Goal: Task Accomplishment & Management: Use online tool/utility

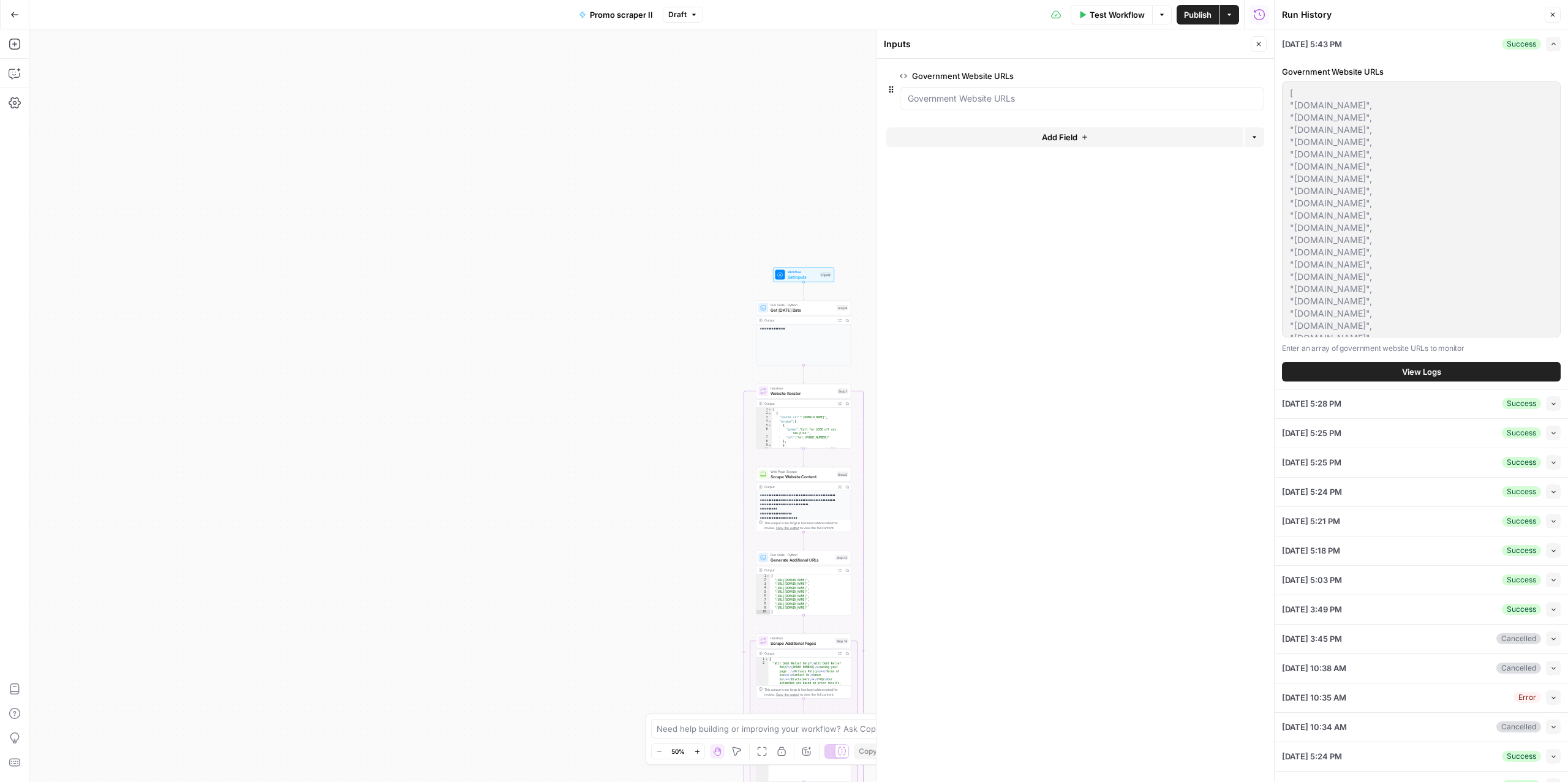
scroll to position [343, 0]
click at [18, 12] on icon "button" at bounding box center [15, 15] width 9 height 9
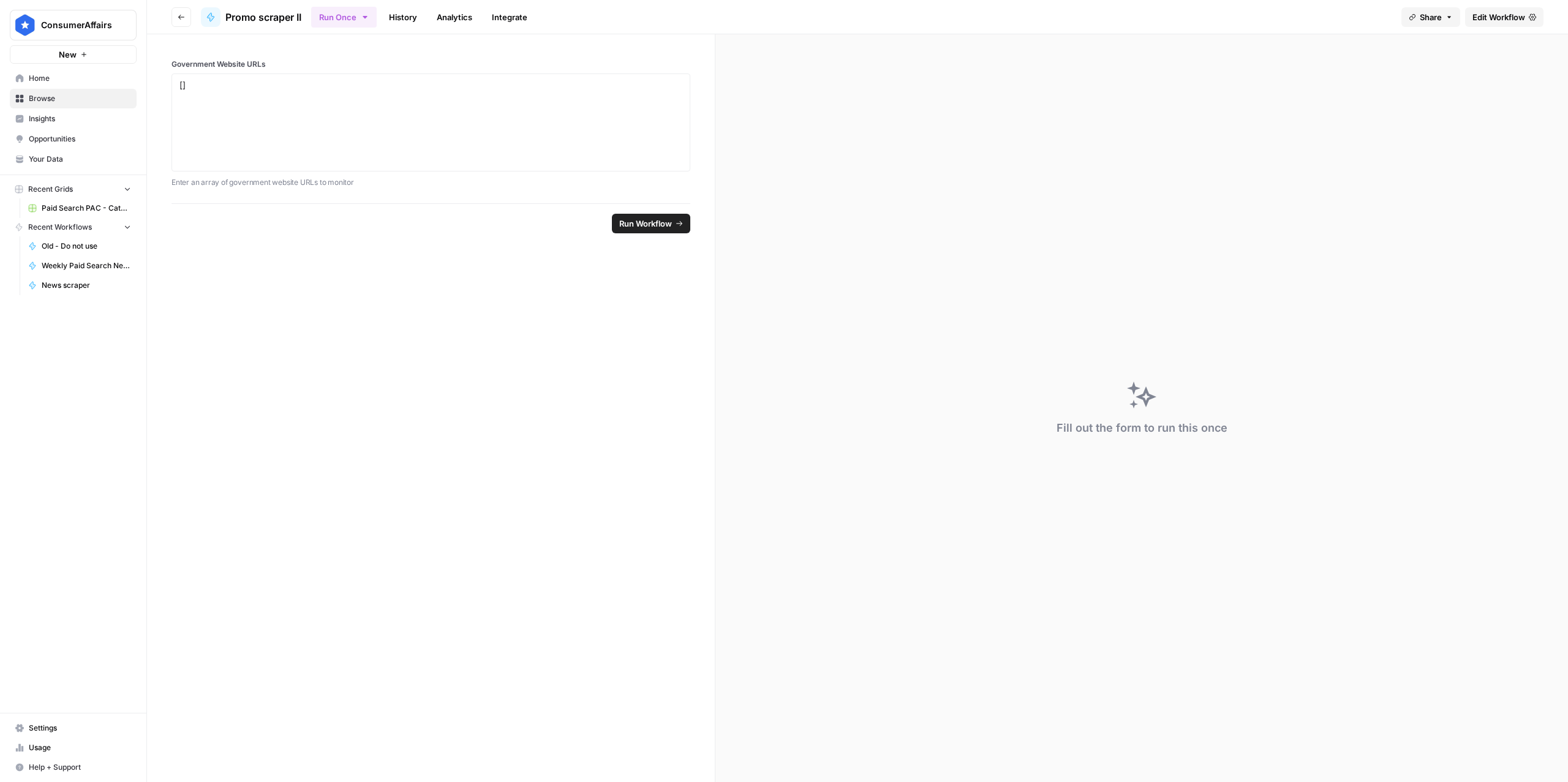
click at [52, 79] on span "Home" at bounding box center [79, 78] width 102 height 11
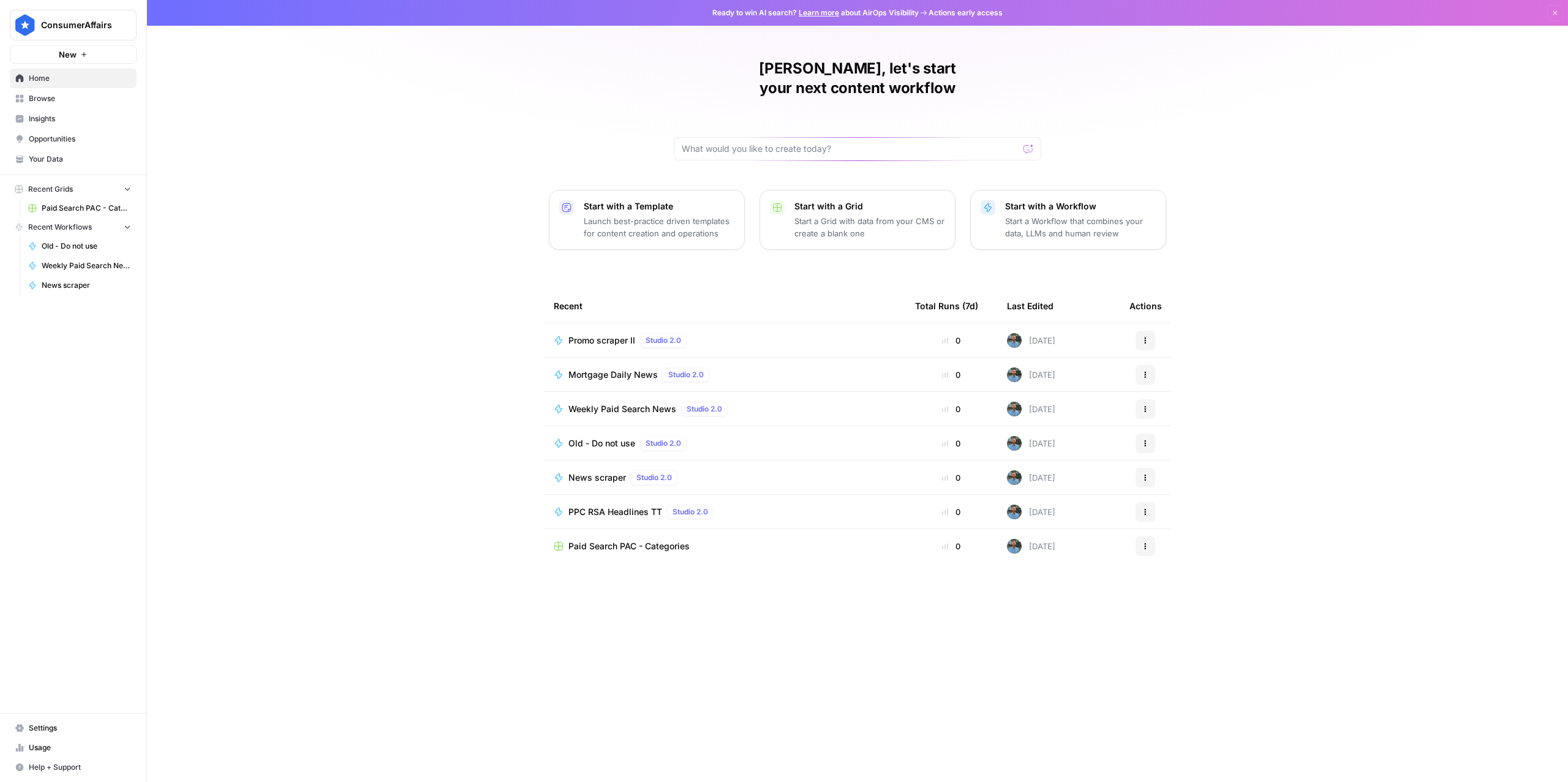
click at [767, 367] on div "Mortgage Daily News Studio 2.0" at bounding box center [724, 374] width 342 height 15
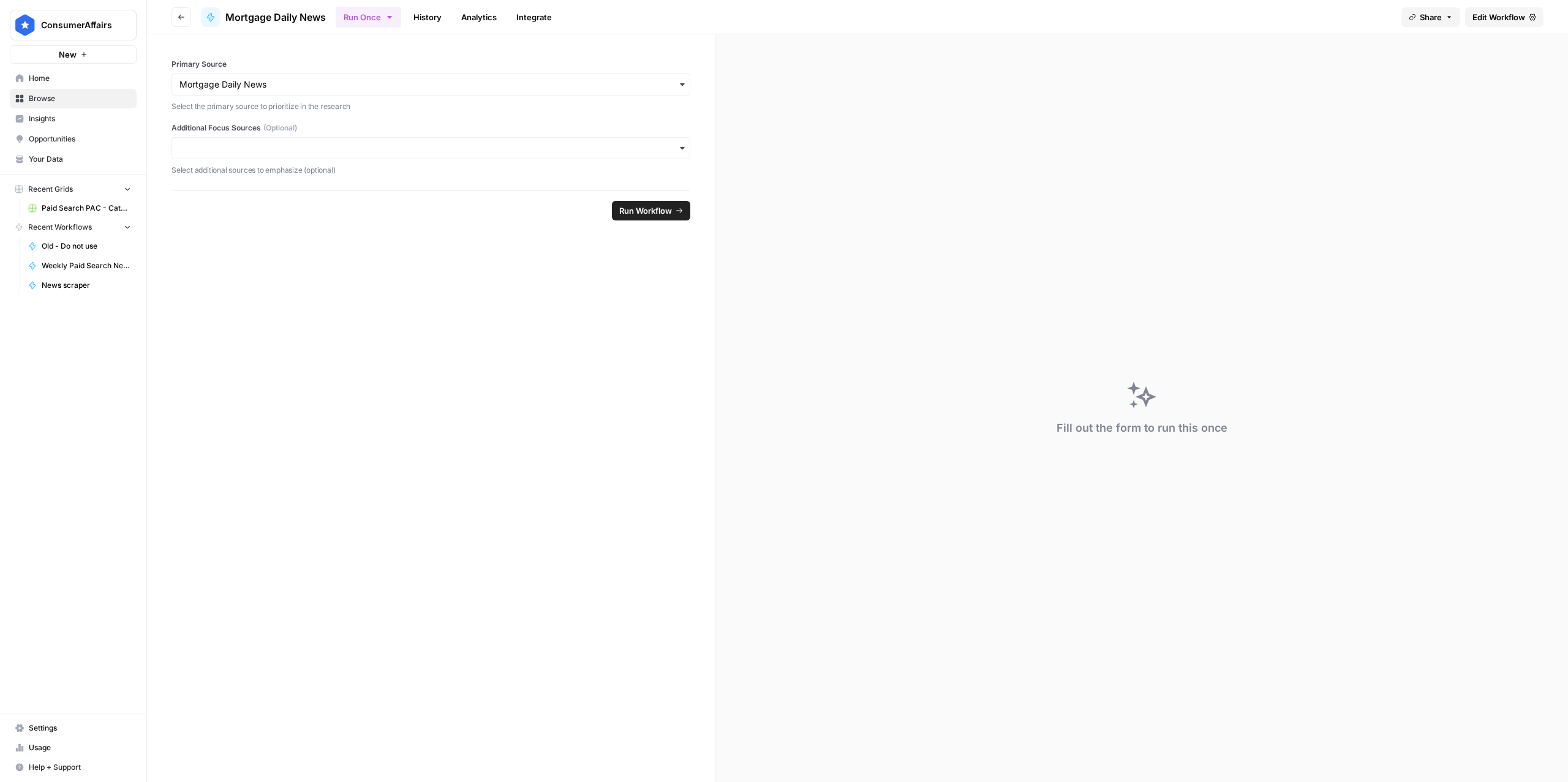
click at [1525, 15] on span "Edit Workflow" at bounding box center [1498, 17] width 53 height 12
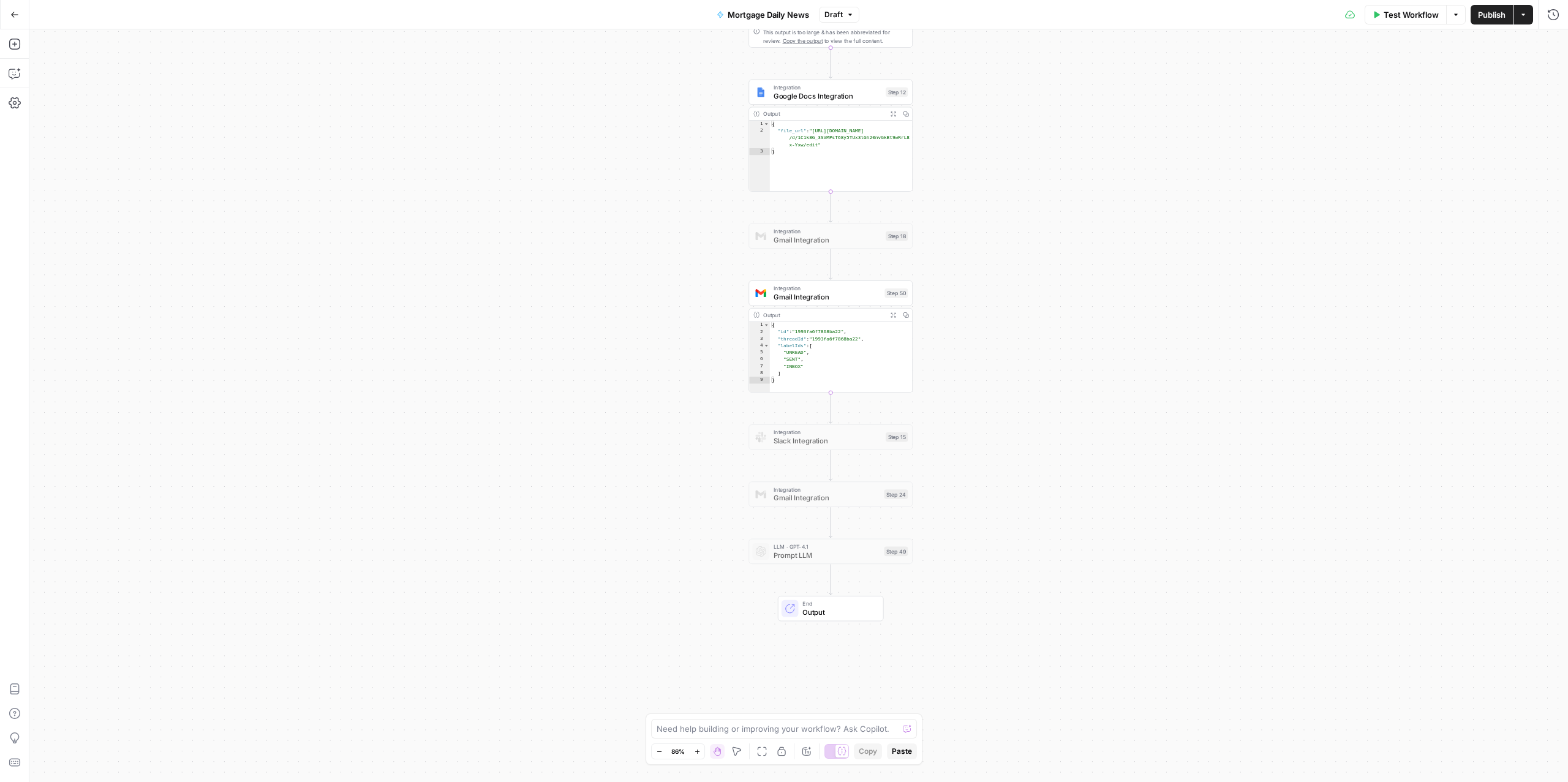
click at [812, 297] on span "Gmail Integration" at bounding box center [827, 296] width 107 height 11
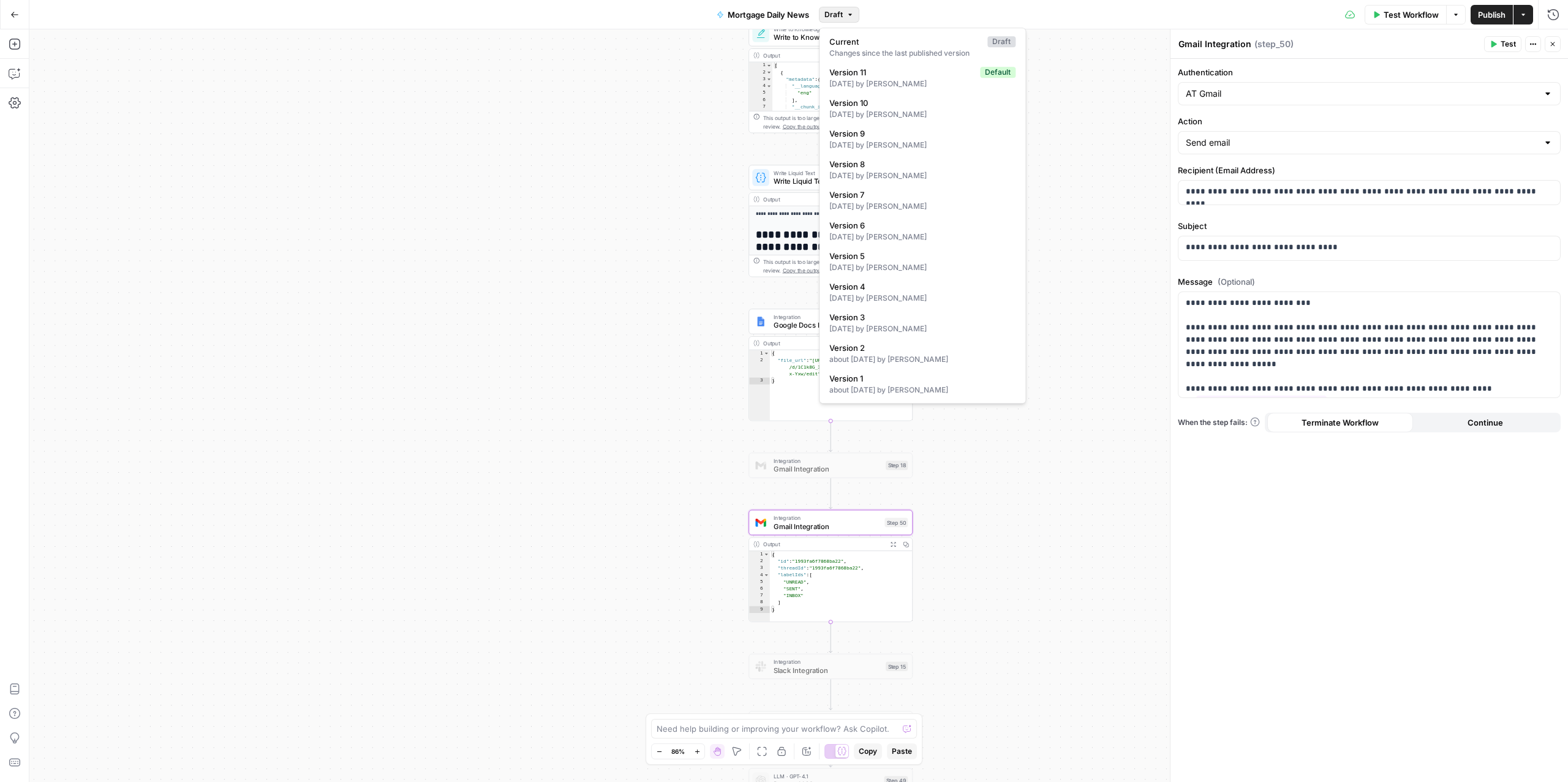
click at [840, 15] on span "Draft" at bounding box center [834, 15] width 19 height 11
click at [894, 76] on span "Version 11" at bounding box center [902, 72] width 146 height 12
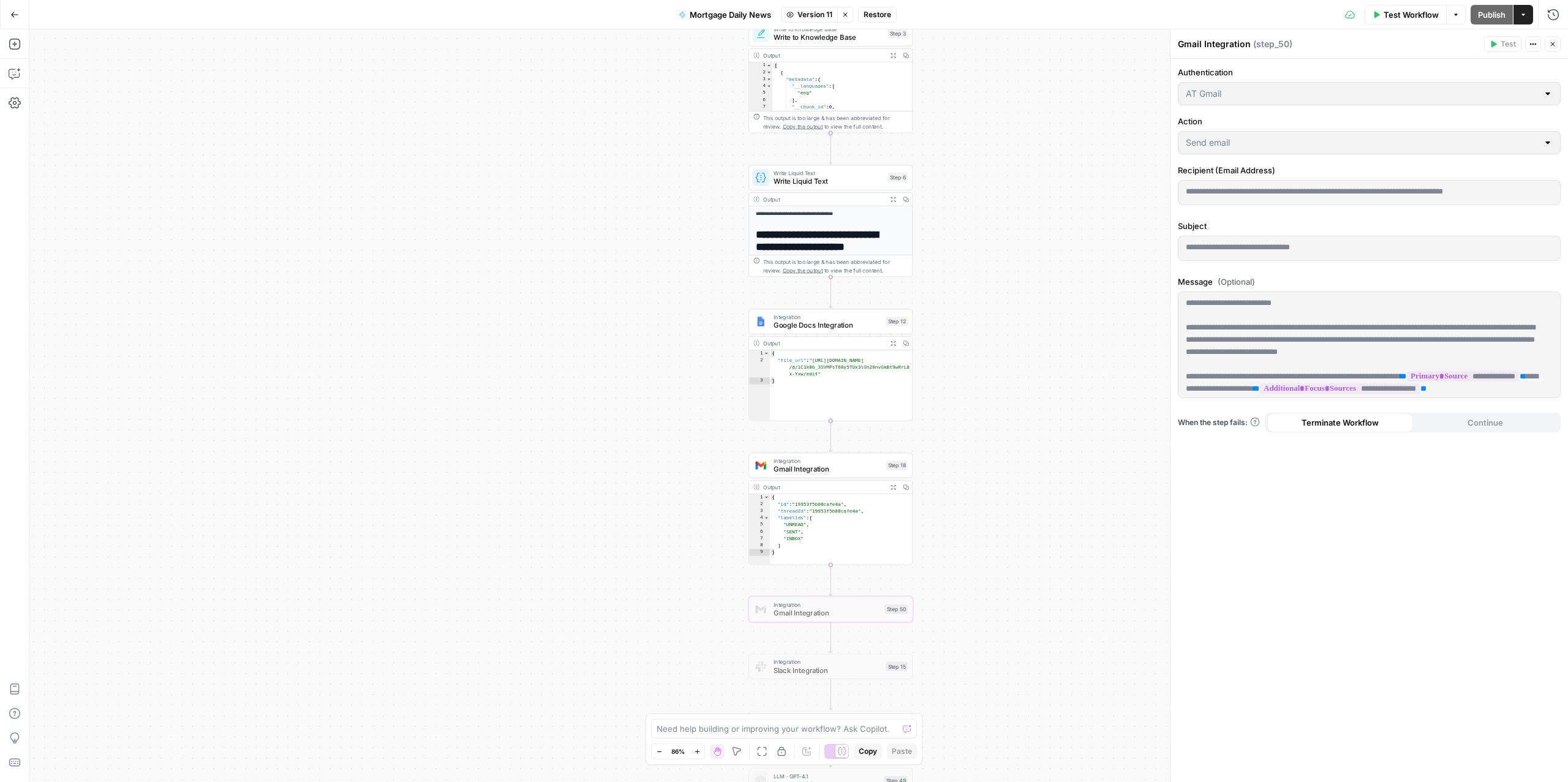
click at [789, 466] on span "Gmail Integration" at bounding box center [828, 469] width 108 height 11
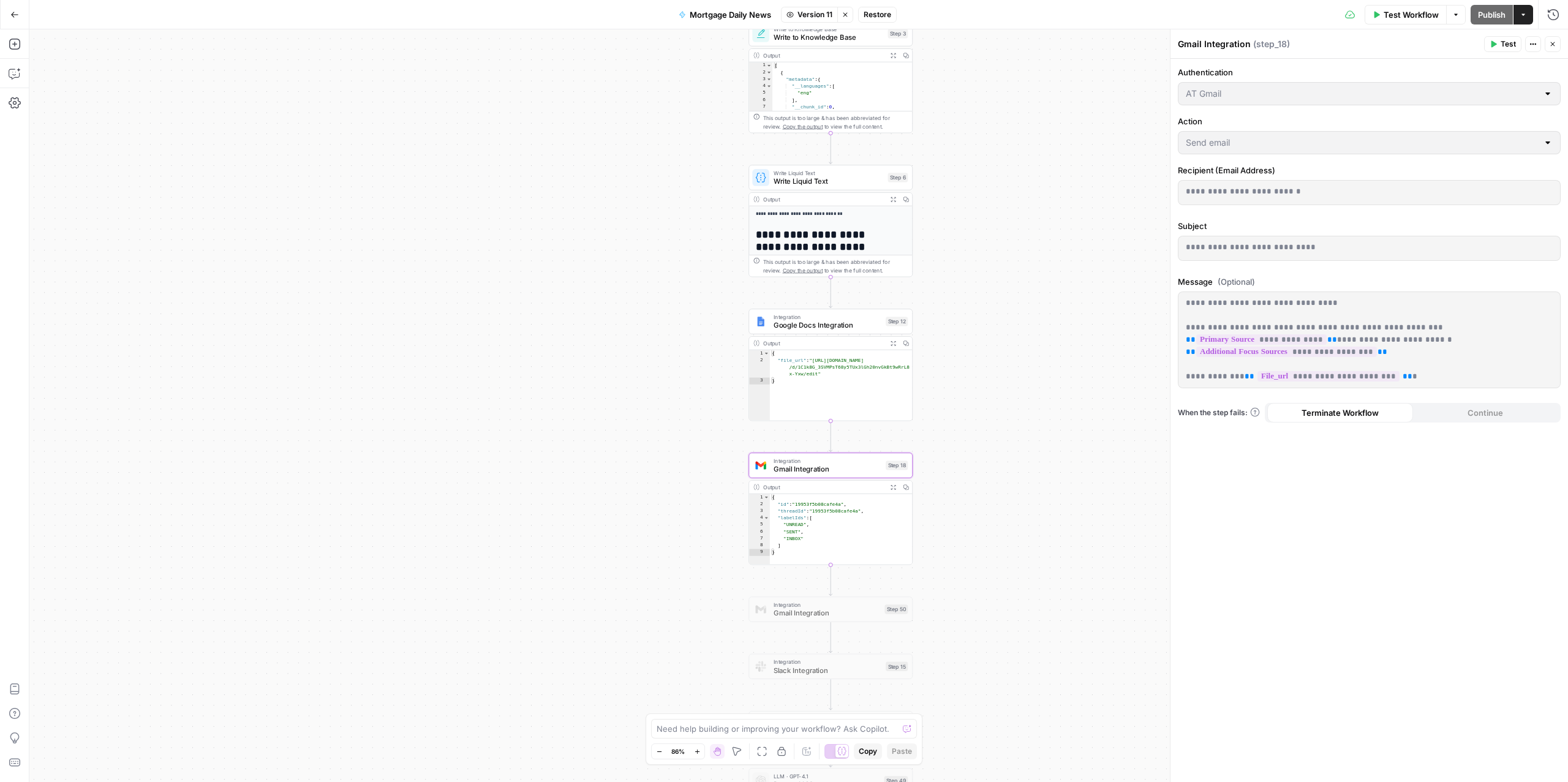
click at [849, 19] on button "Stop viewing" at bounding box center [845, 15] width 16 height 16
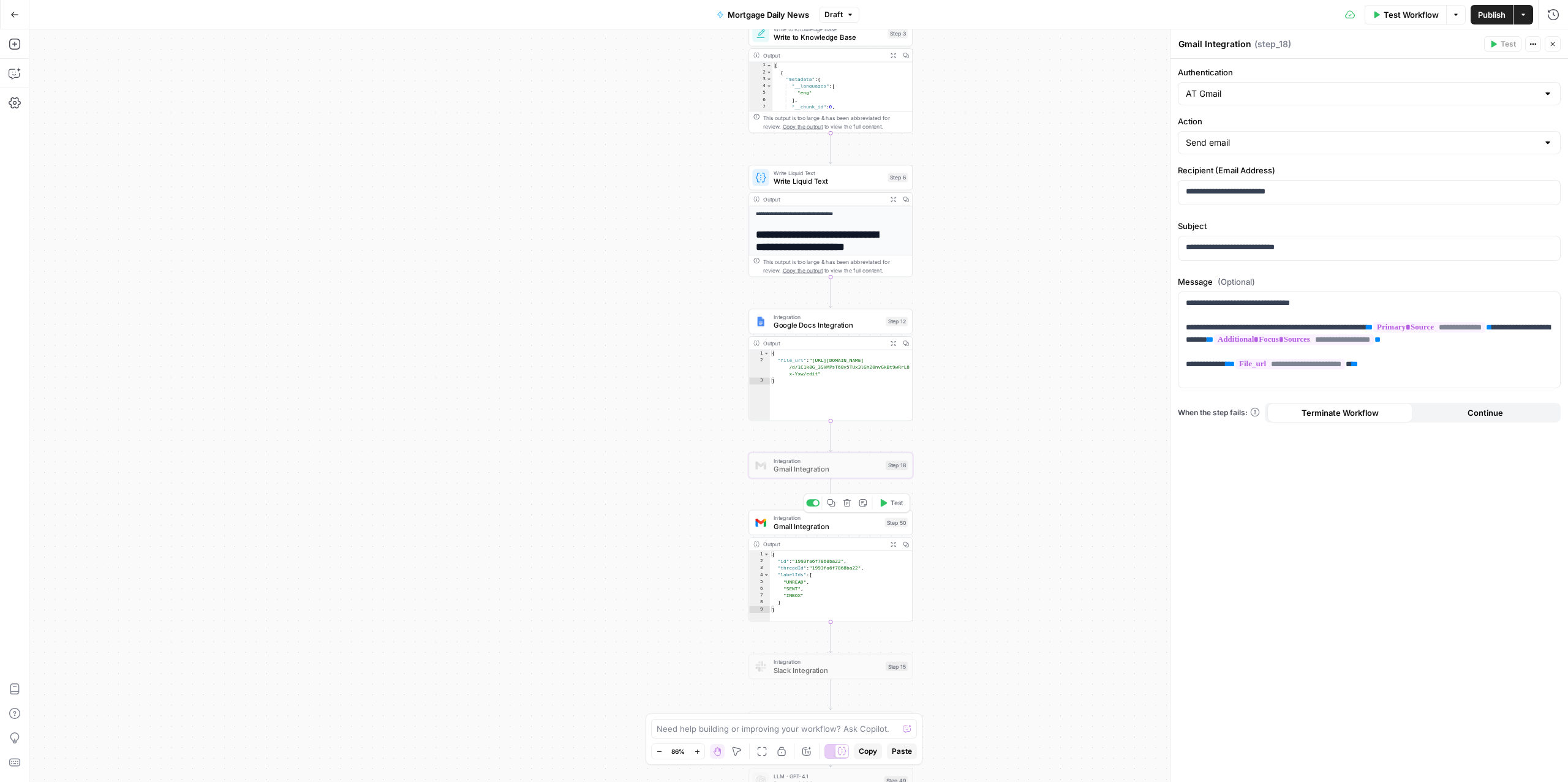
click at [799, 526] on span "Gmail Integration" at bounding box center [827, 526] width 107 height 11
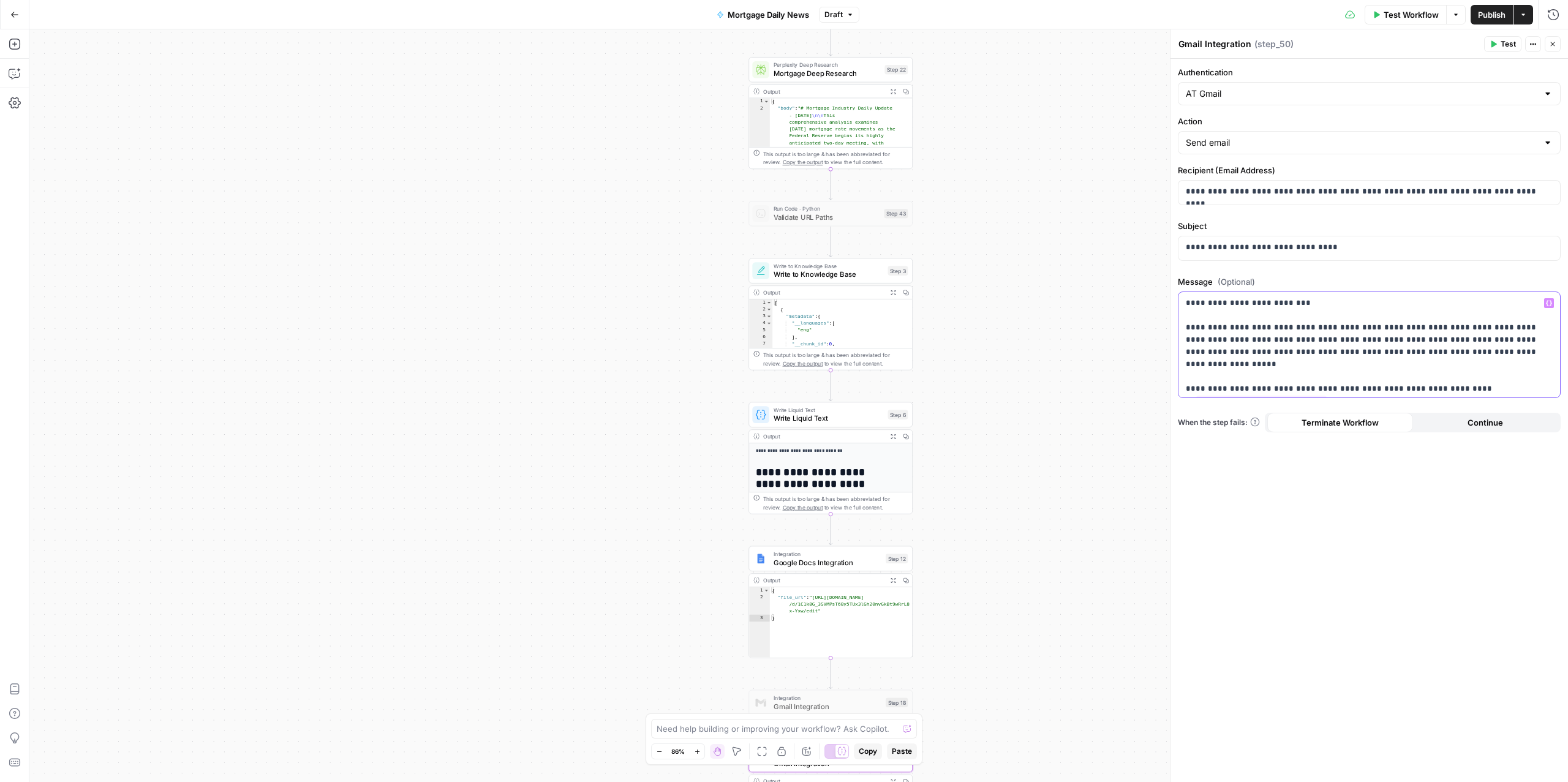
drag, startPoint x: 1530, startPoint y: 357, endPoint x: 1180, endPoint y: 328, distance: 351.2
click at [1180, 328] on div "**********" at bounding box center [1369, 344] width 382 height 106
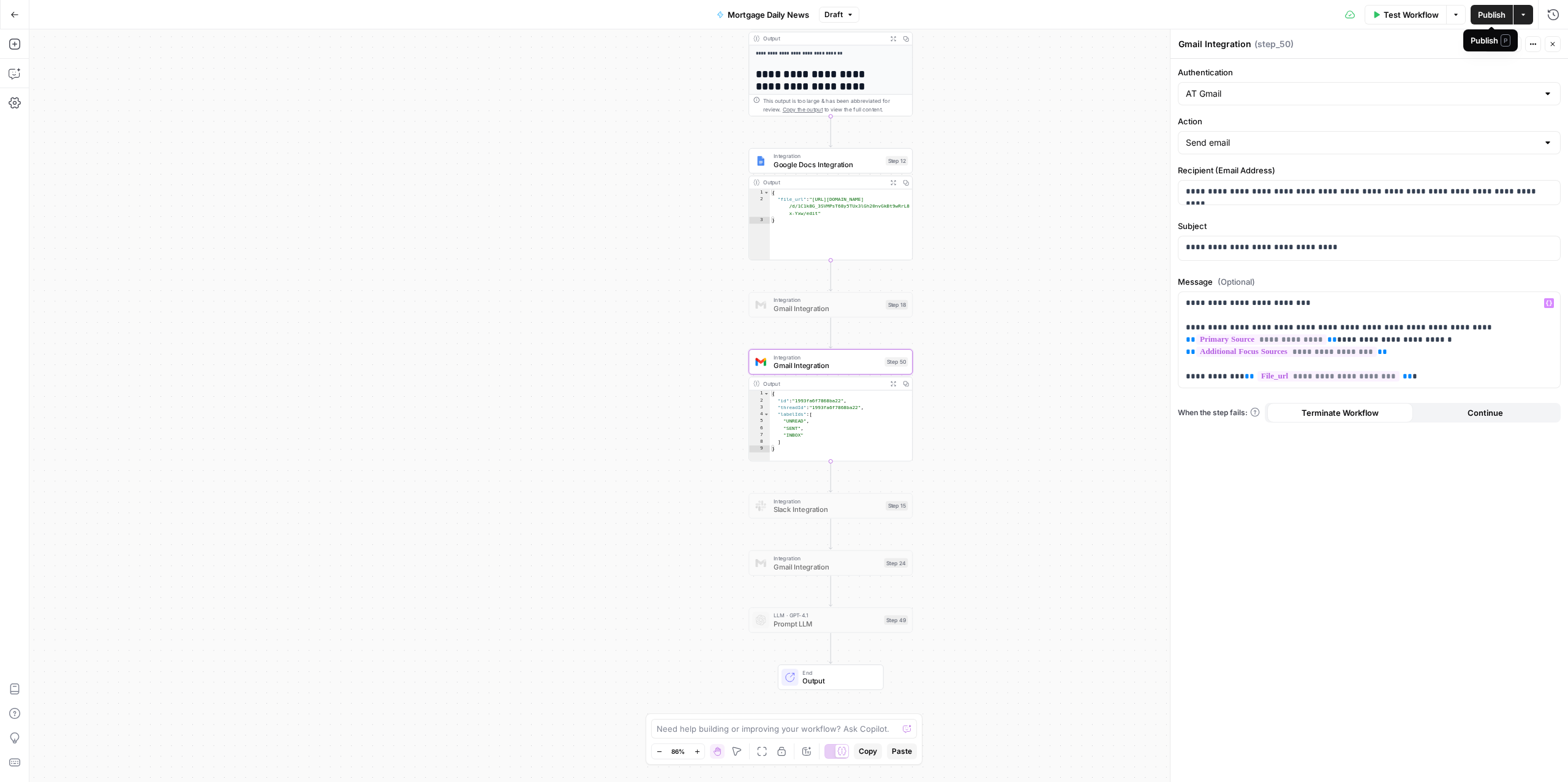
click at [1493, 19] on span "Publish" at bounding box center [1491, 15] width 27 height 12
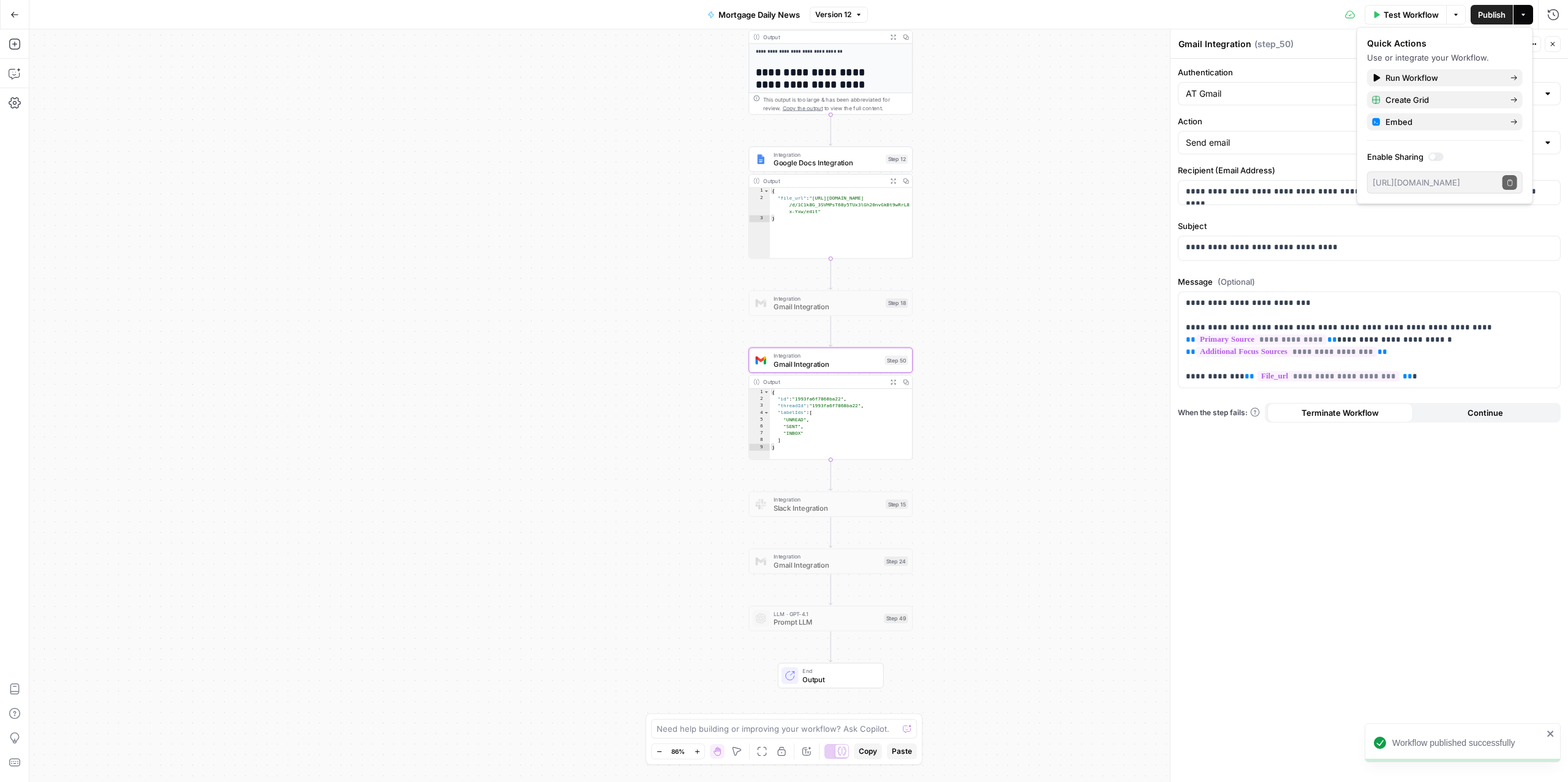
click at [803, 571] on div "Integration Gmail Integration Step 24 Copy step Delete step Add Note Test" at bounding box center [830, 561] width 164 height 25
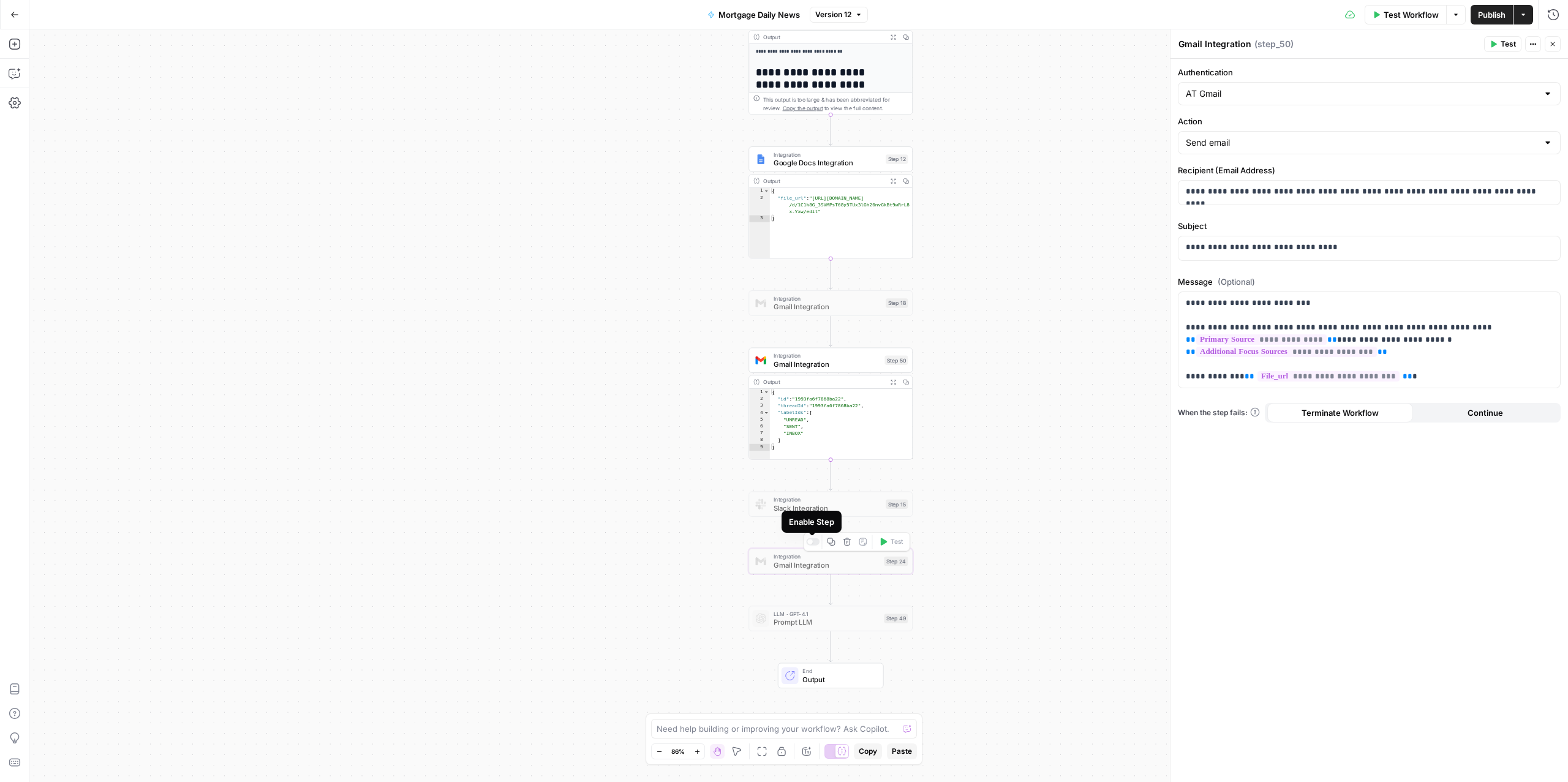
click at [813, 540] on div at bounding box center [812, 542] width 13 height 7
click at [814, 342] on div at bounding box center [816, 340] width 5 height 5
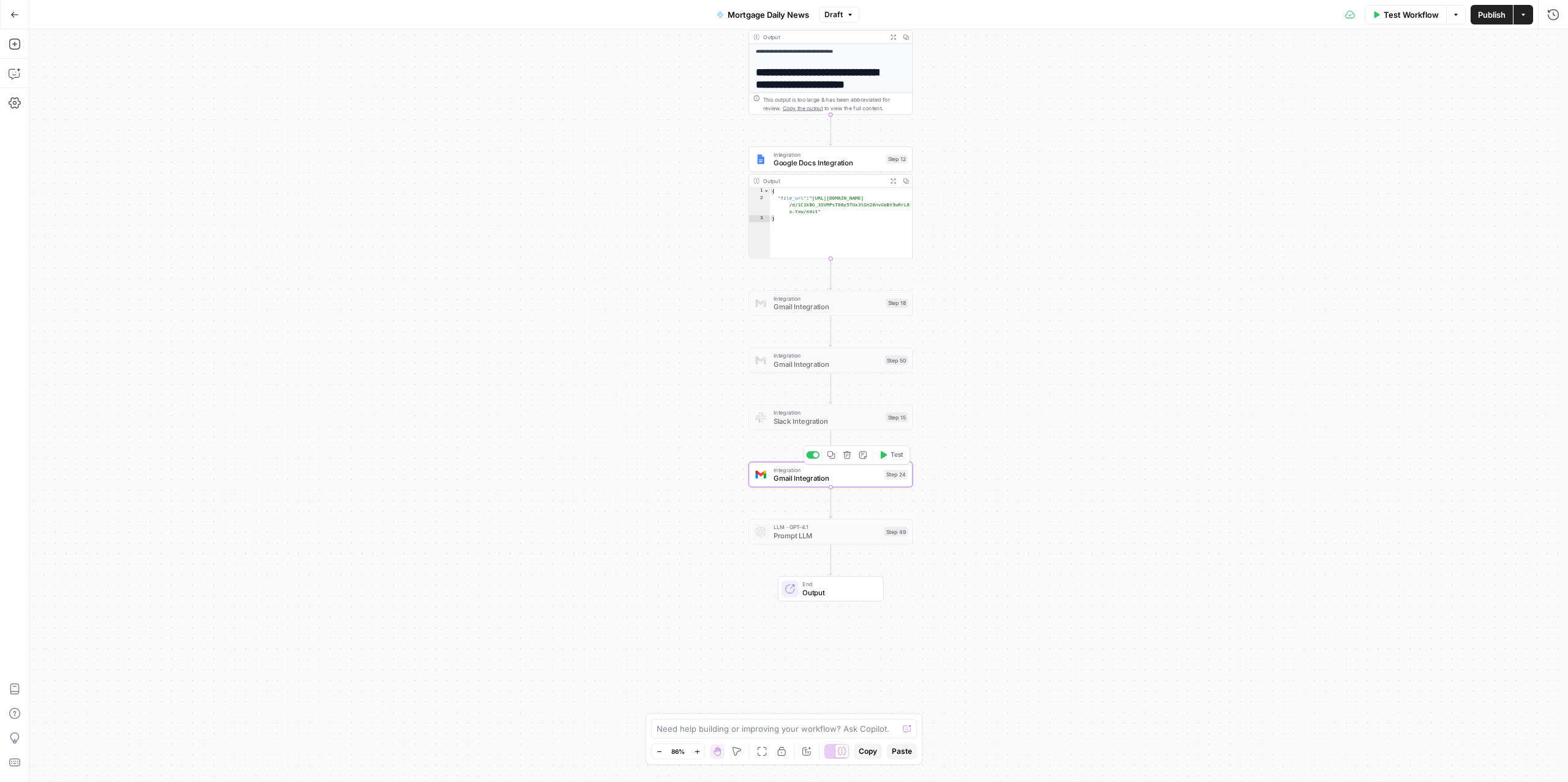
click at [808, 478] on span "Gmail Integration" at bounding box center [827, 478] width 107 height 11
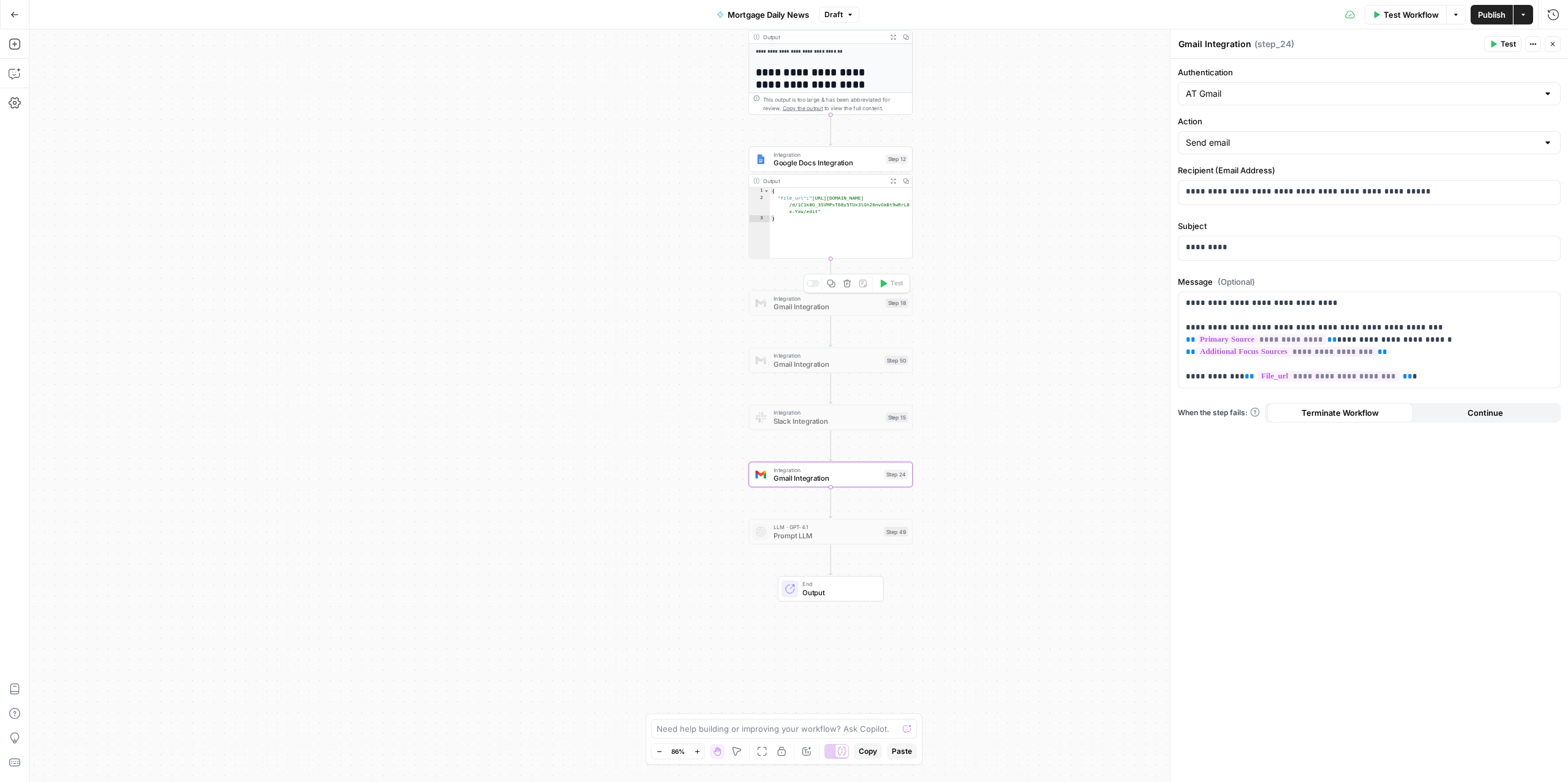
click at [846, 283] on icon "button" at bounding box center [848, 284] width 8 height 8
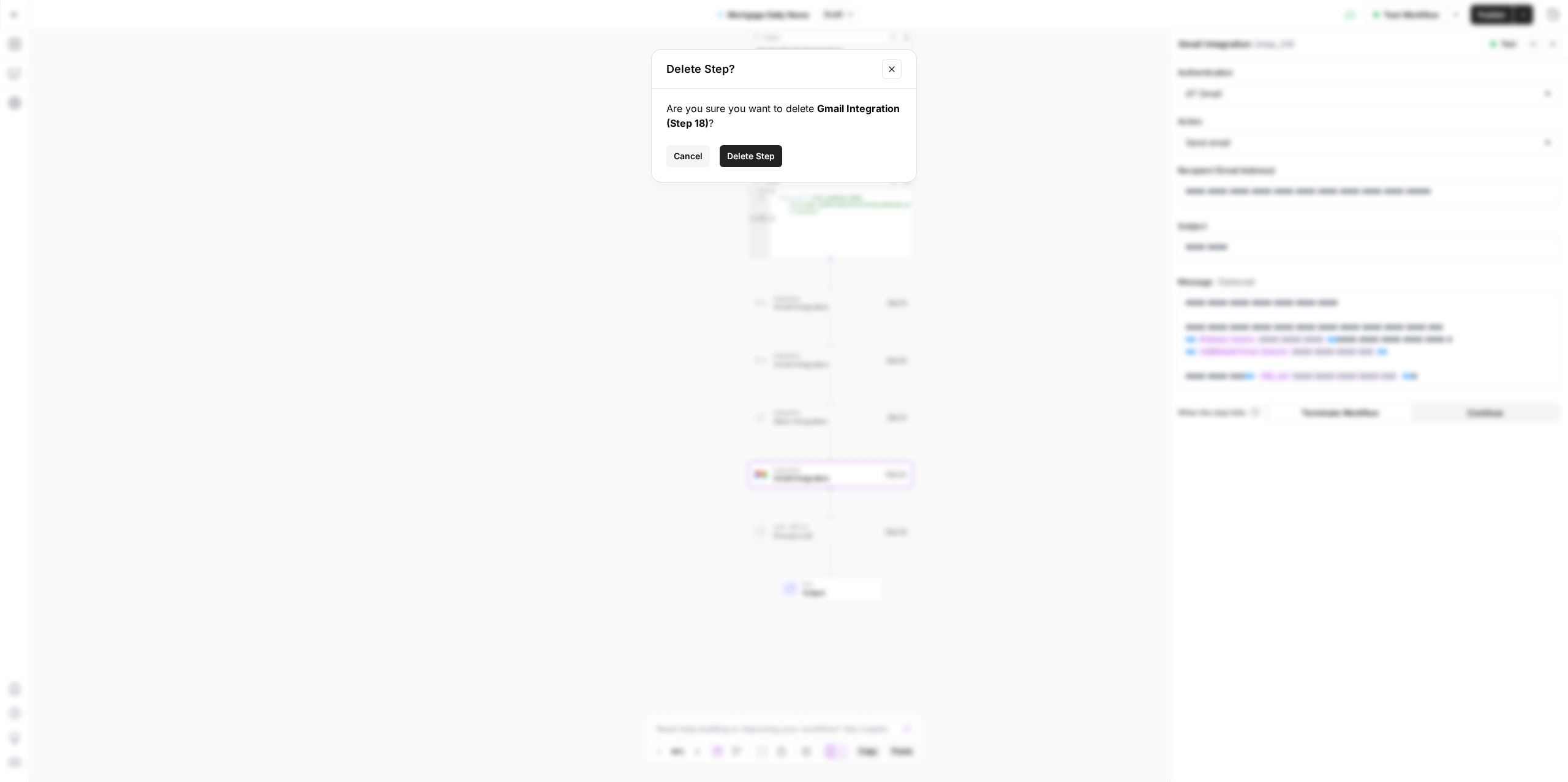
click at [763, 153] on span "Delete Step" at bounding box center [751, 156] width 48 height 12
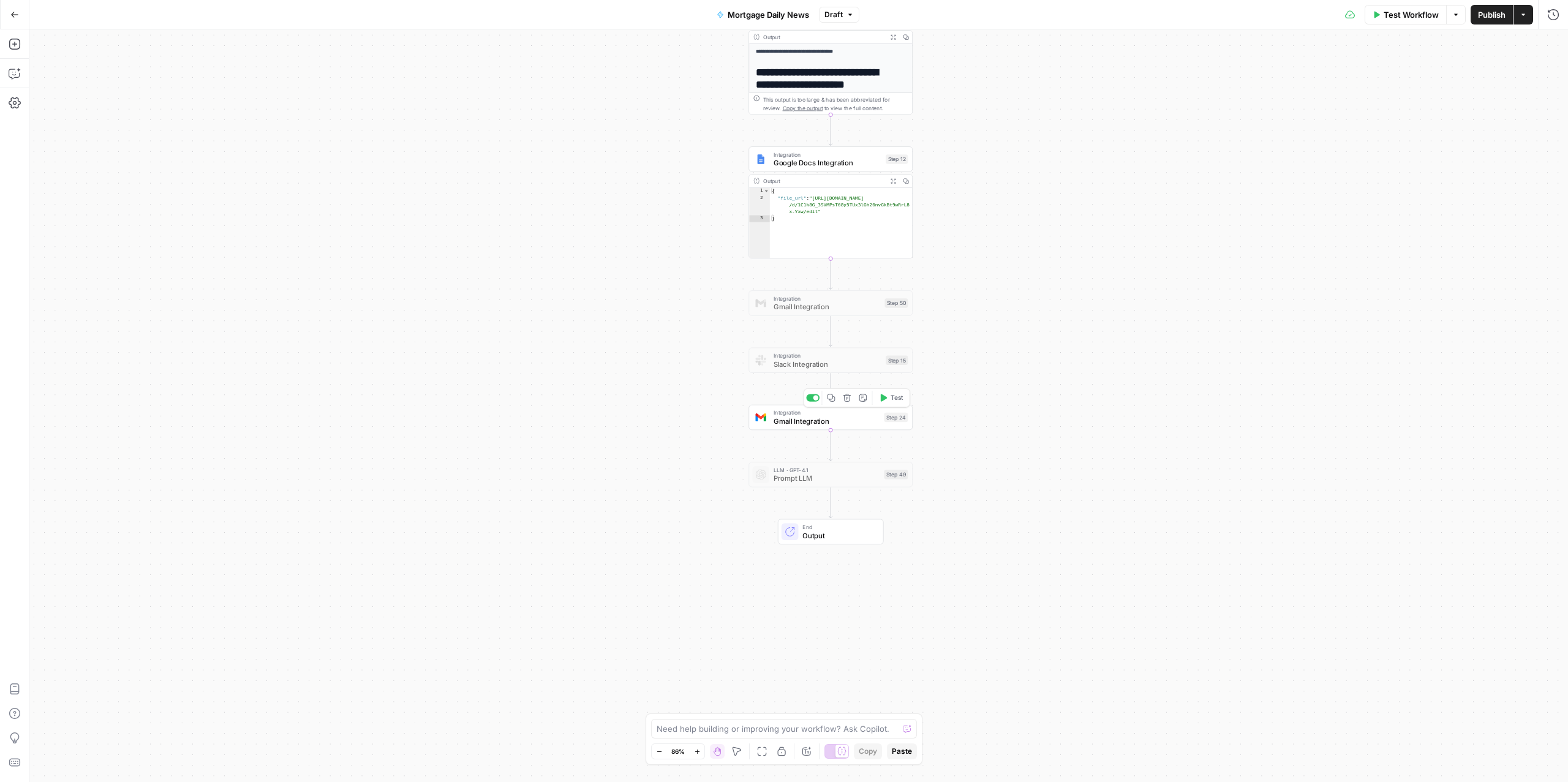
click at [806, 417] on span "Gmail Integration" at bounding box center [827, 421] width 107 height 11
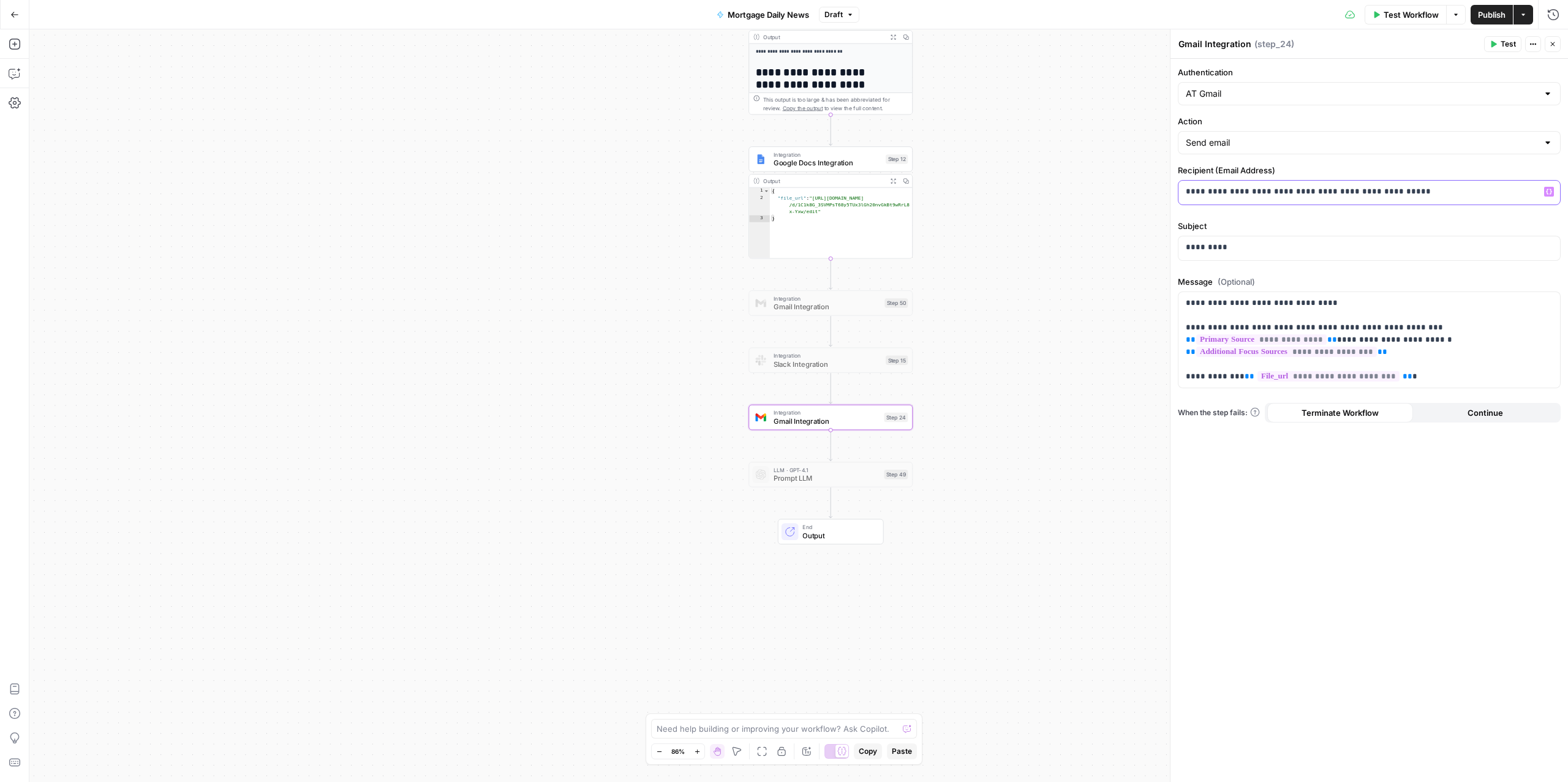
drag, startPoint x: 1478, startPoint y: 195, endPoint x: 1290, endPoint y: 193, distance: 188.0
click at [1290, 193] on p "**********" at bounding box center [1369, 191] width 367 height 12
click at [1411, 14] on span "Test Workflow" at bounding box center [1411, 15] width 55 height 12
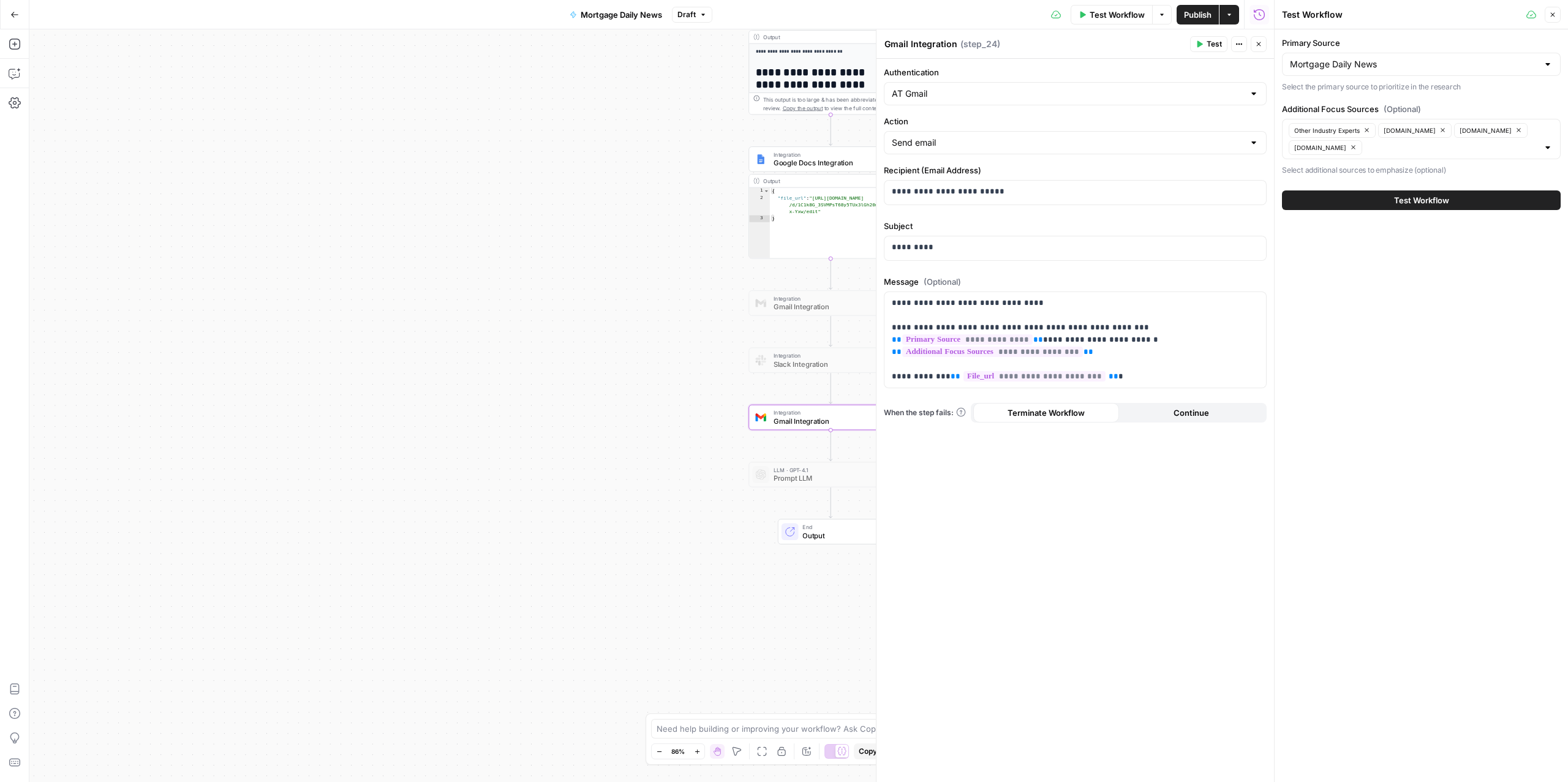
click at [1426, 205] on span "Test Workflow" at bounding box center [1421, 200] width 55 height 12
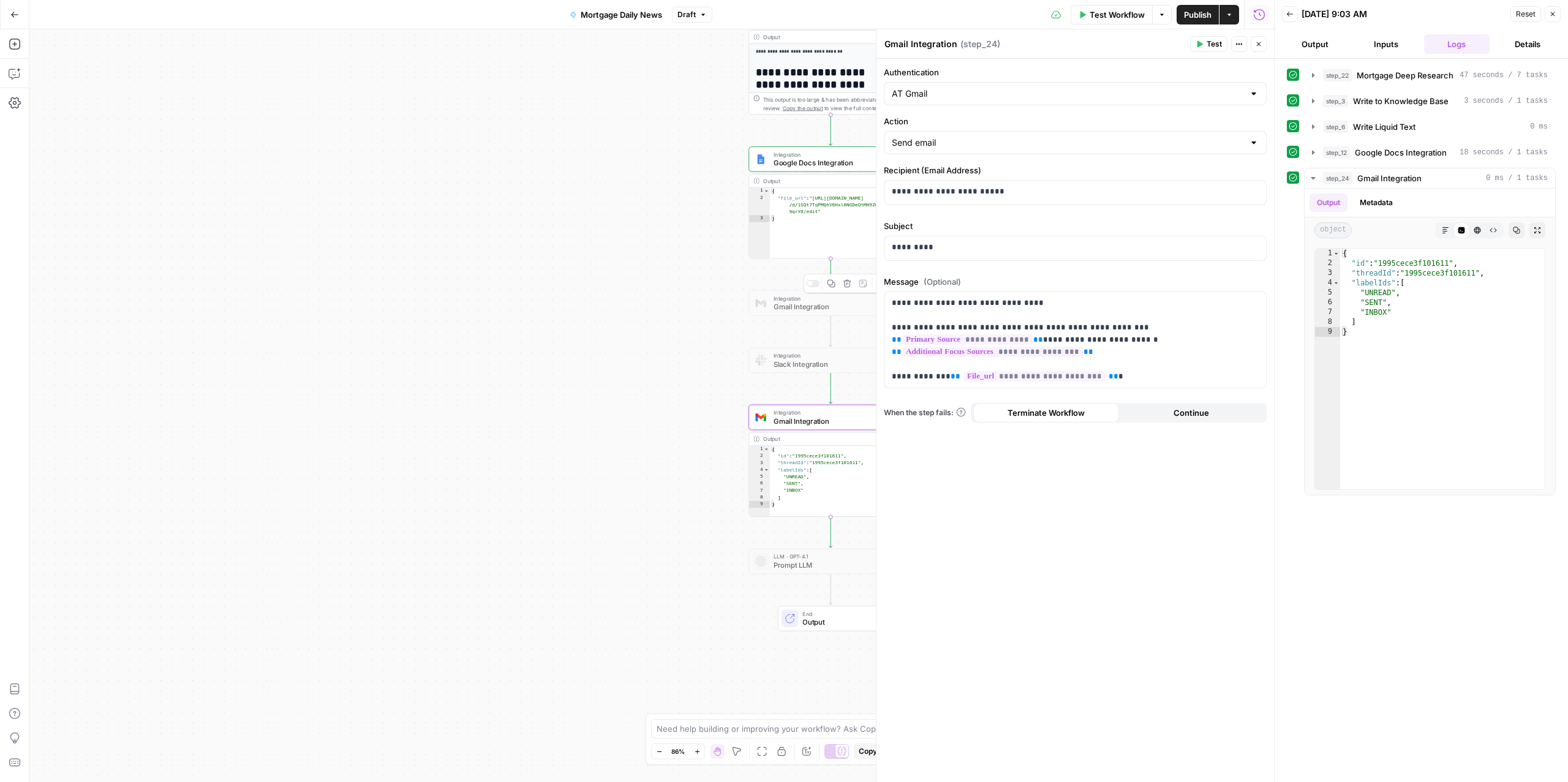
click at [802, 304] on span "Gmail Integration" at bounding box center [827, 306] width 107 height 11
click at [811, 282] on div at bounding box center [810, 284] width 5 height 5
click at [814, 486] on div at bounding box center [816, 484] width 5 height 5
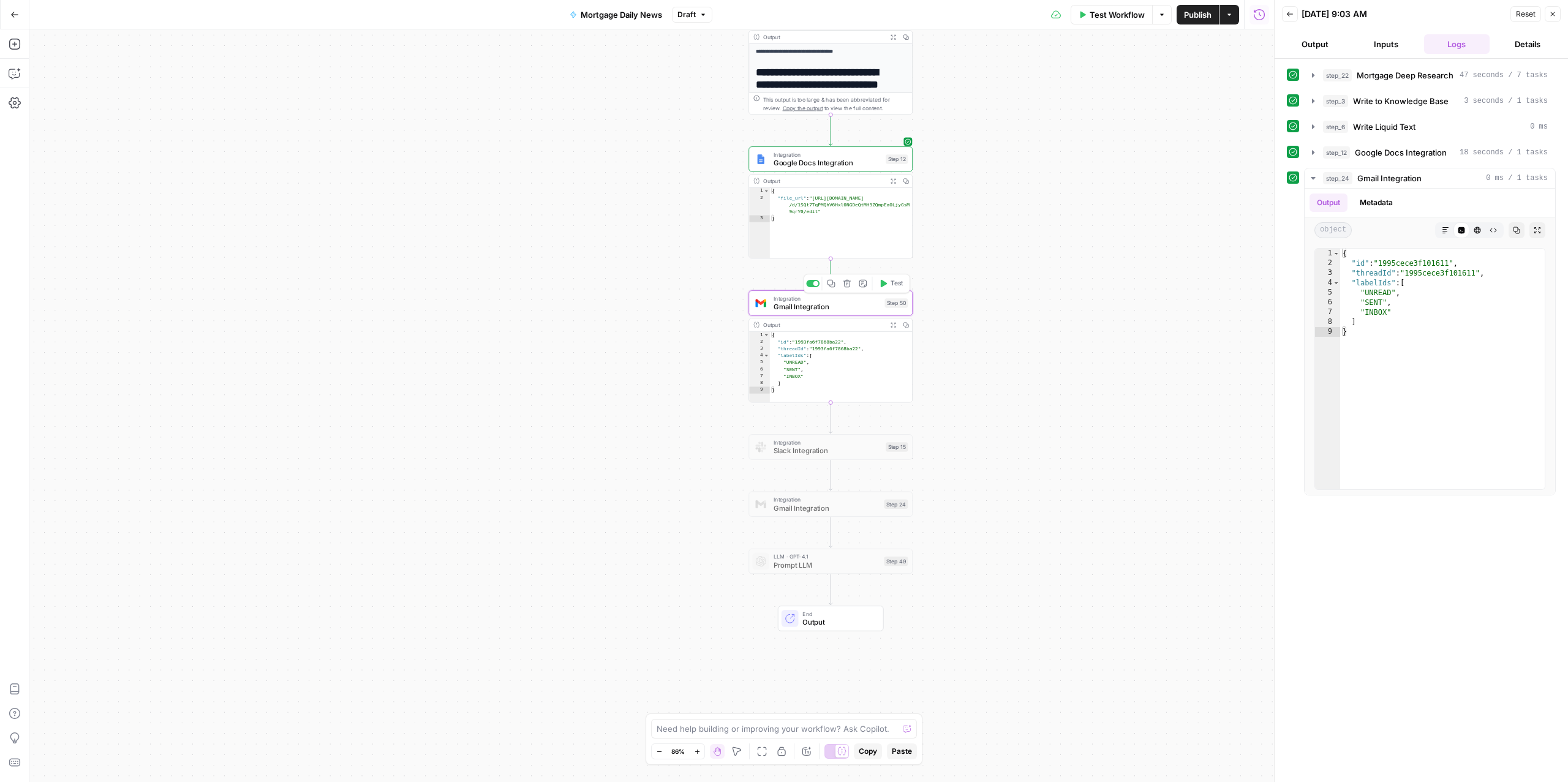
click at [802, 308] on span "Gmail Integration" at bounding box center [827, 306] width 107 height 11
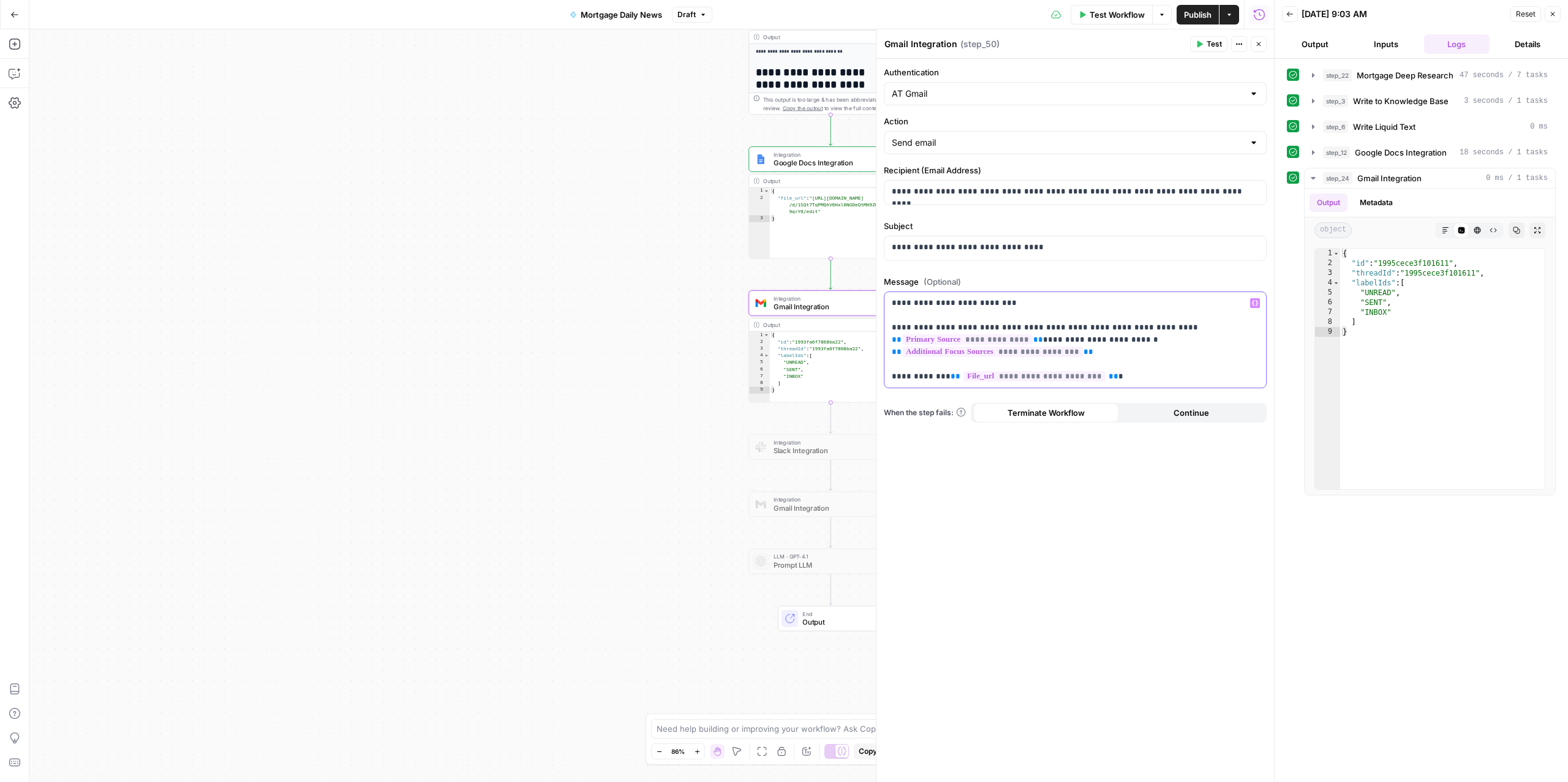
drag, startPoint x: 942, startPoint y: 307, endPoint x: 880, endPoint y: 305, distance: 62.0
click at [880, 305] on div "**********" at bounding box center [1074, 406] width 398 height 753
drag, startPoint x: 1008, startPoint y: 302, endPoint x: 818, endPoint y: 289, distance: 190.4
click at [818, 289] on body "ConsumerAffairs New Home Browse Insights Opportunities Your Data Recent Grids P…" at bounding box center [784, 391] width 1568 height 782
click at [896, 304] on p "**********" at bounding box center [1075, 340] width 367 height 86
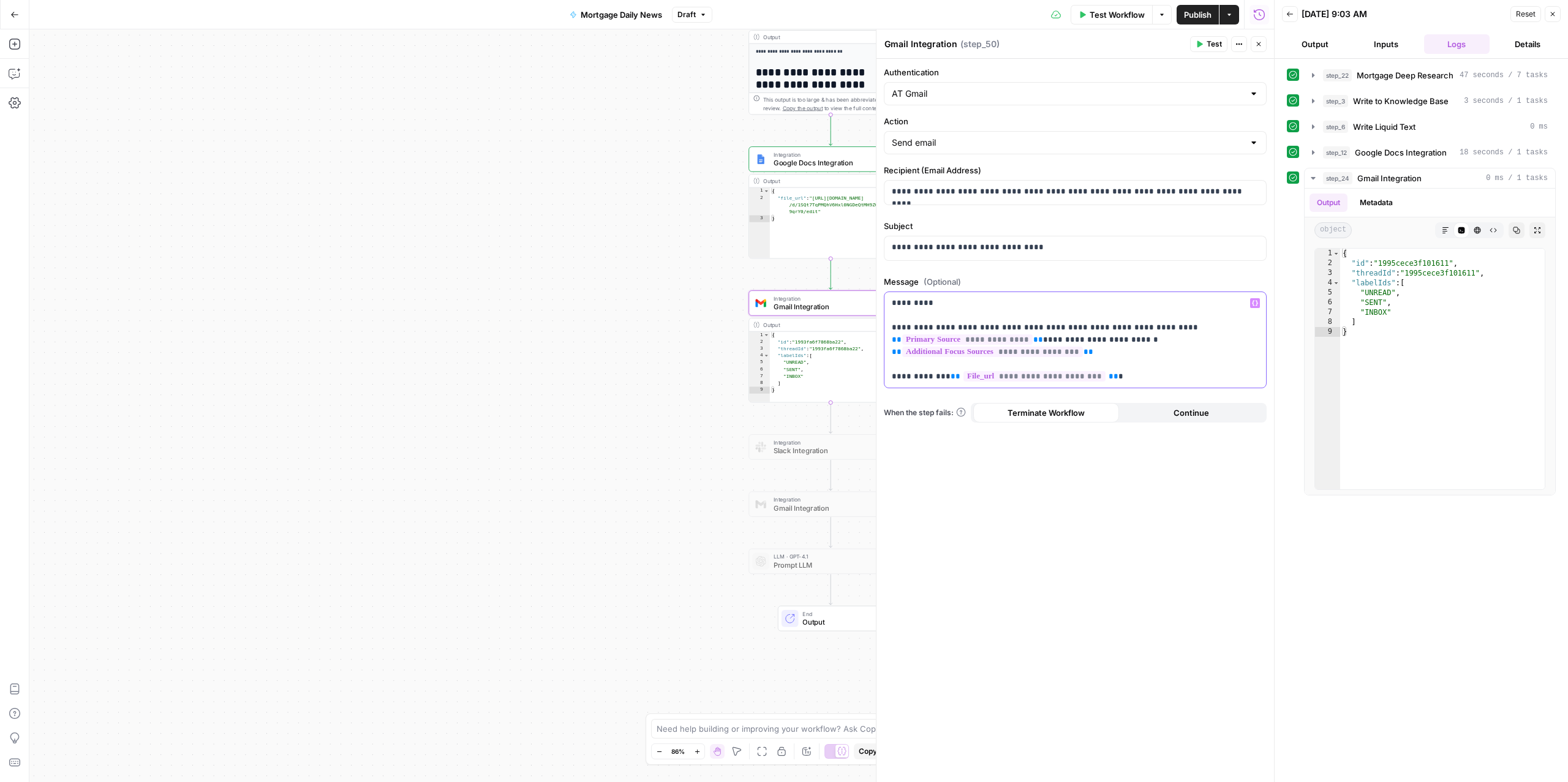
click at [896, 304] on p "**********" at bounding box center [1075, 340] width 367 height 86
click at [1190, 15] on span "Publish" at bounding box center [1197, 15] width 27 height 12
click at [1080, 13] on icon "button" at bounding box center [1083, 15] width 5 height 7
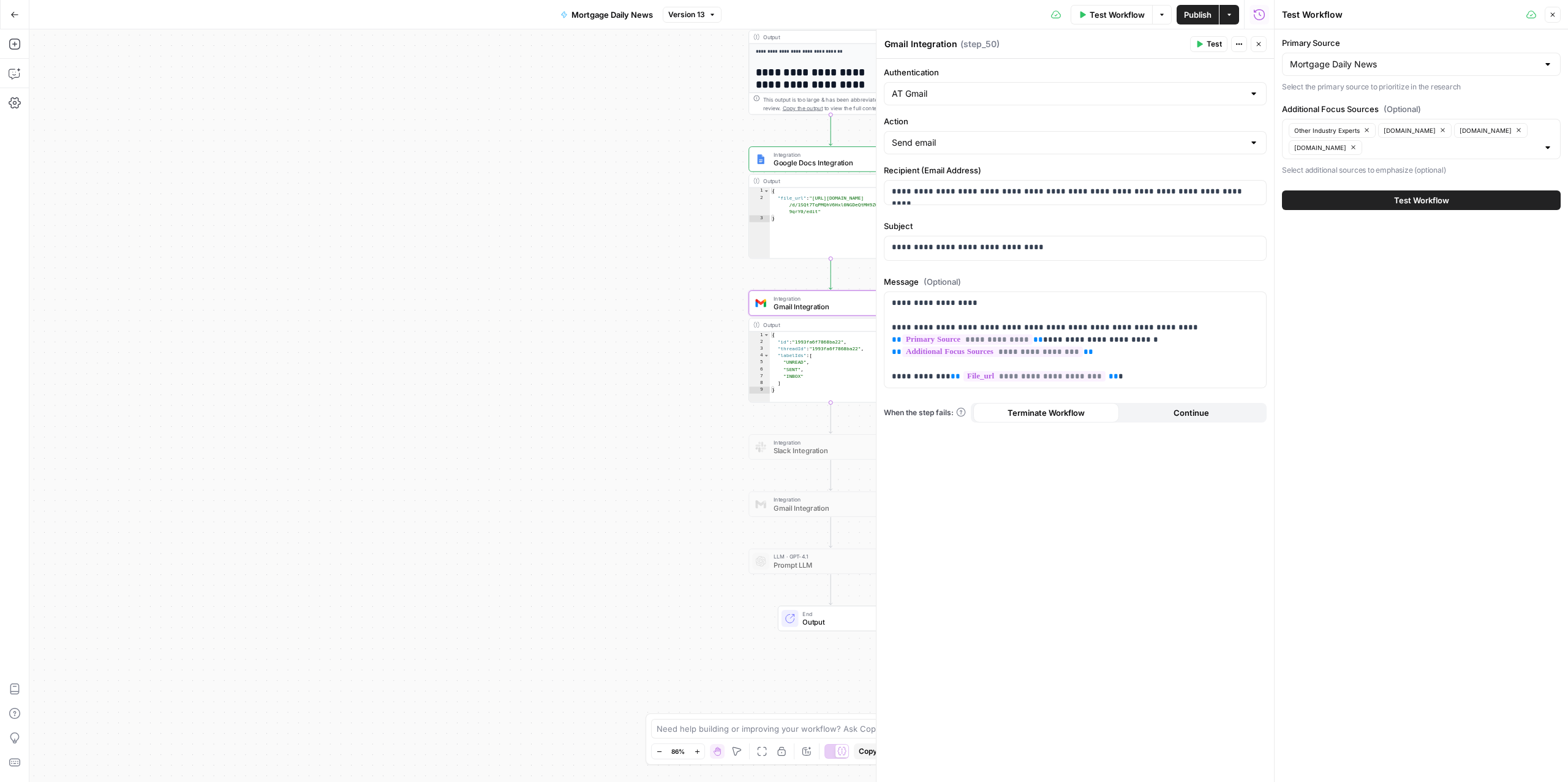
click at [1424, 202] on span "Test Workflow" at bounding box center [1421, 200] width 55 height 12
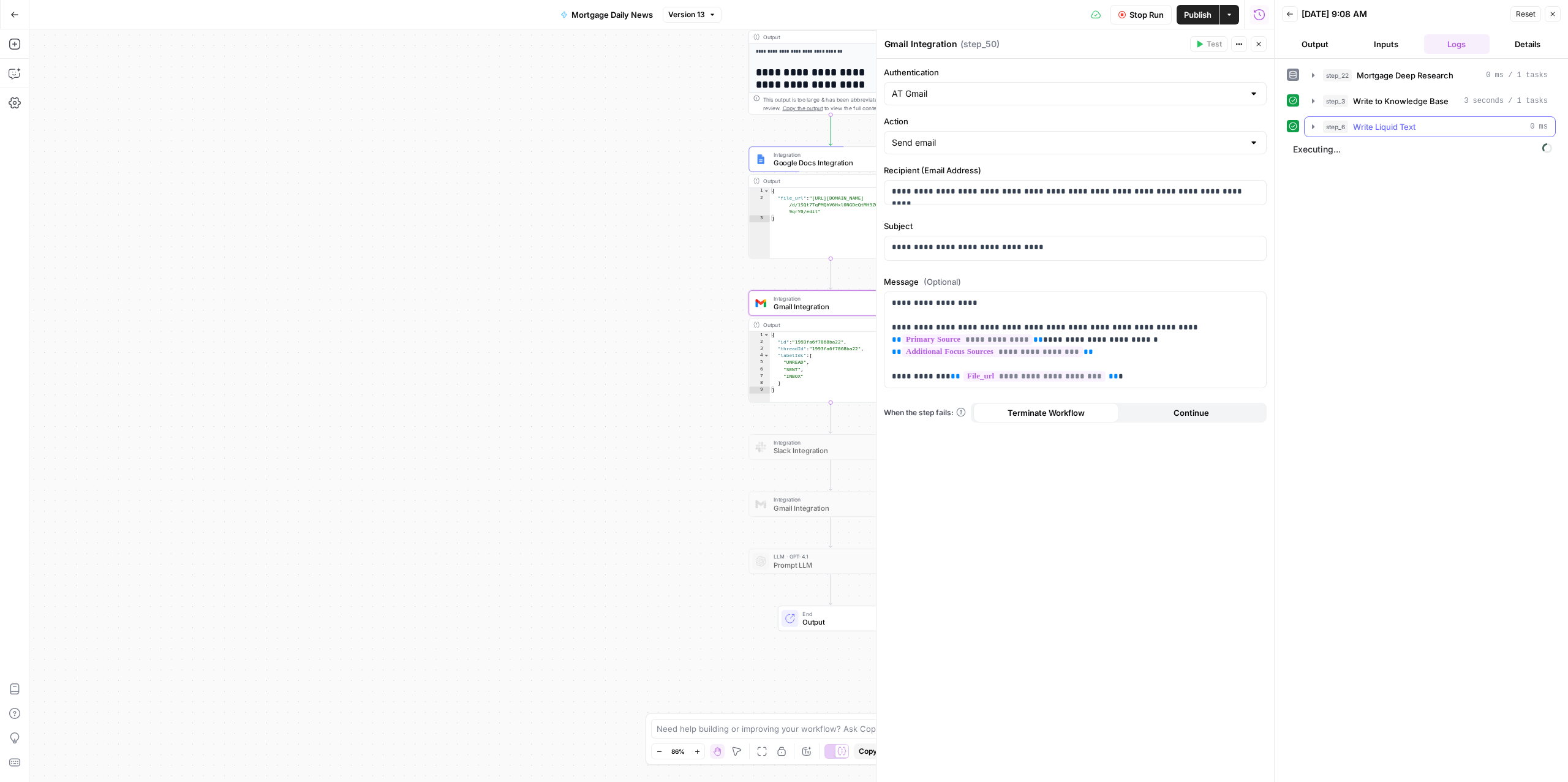
click at [1411, 126] on span "Write Liquid Text" at bounding box center [1384, 127] width 63 height 12
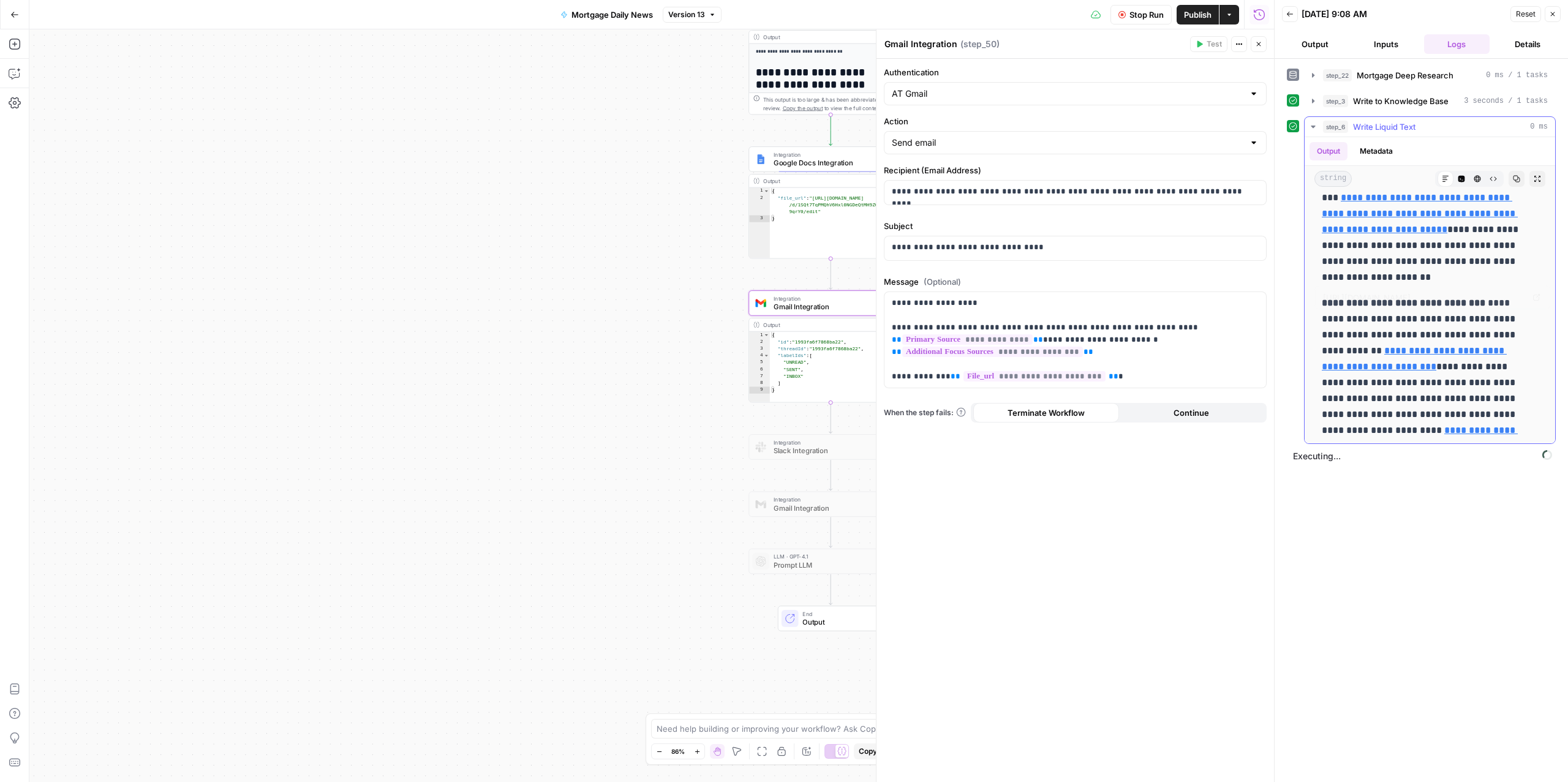
scroll to position [186, 0]
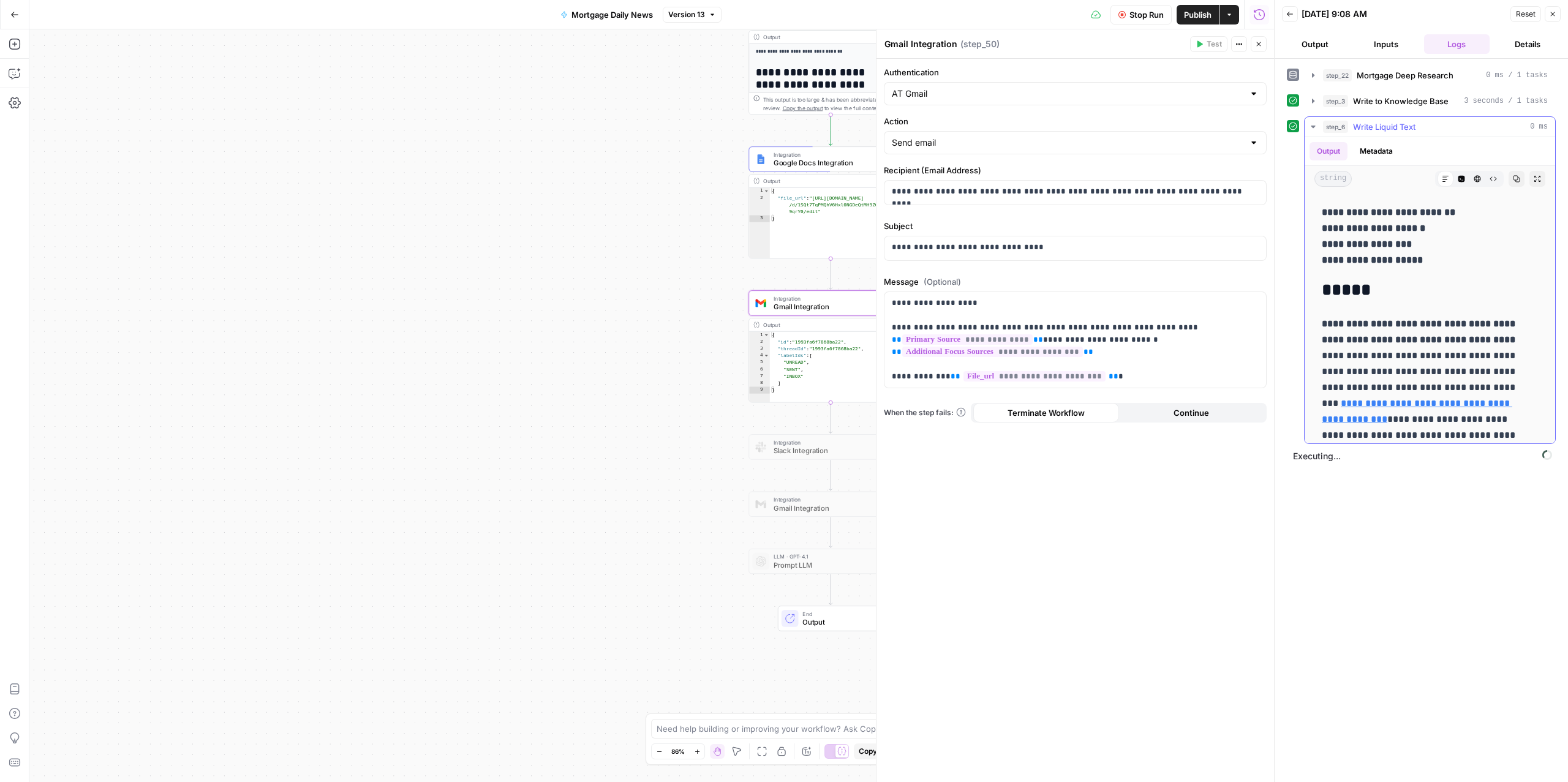
click at [1372, 125] on span "Write Liquid Text" at bounding box center [1384, 127] width 63 height 12
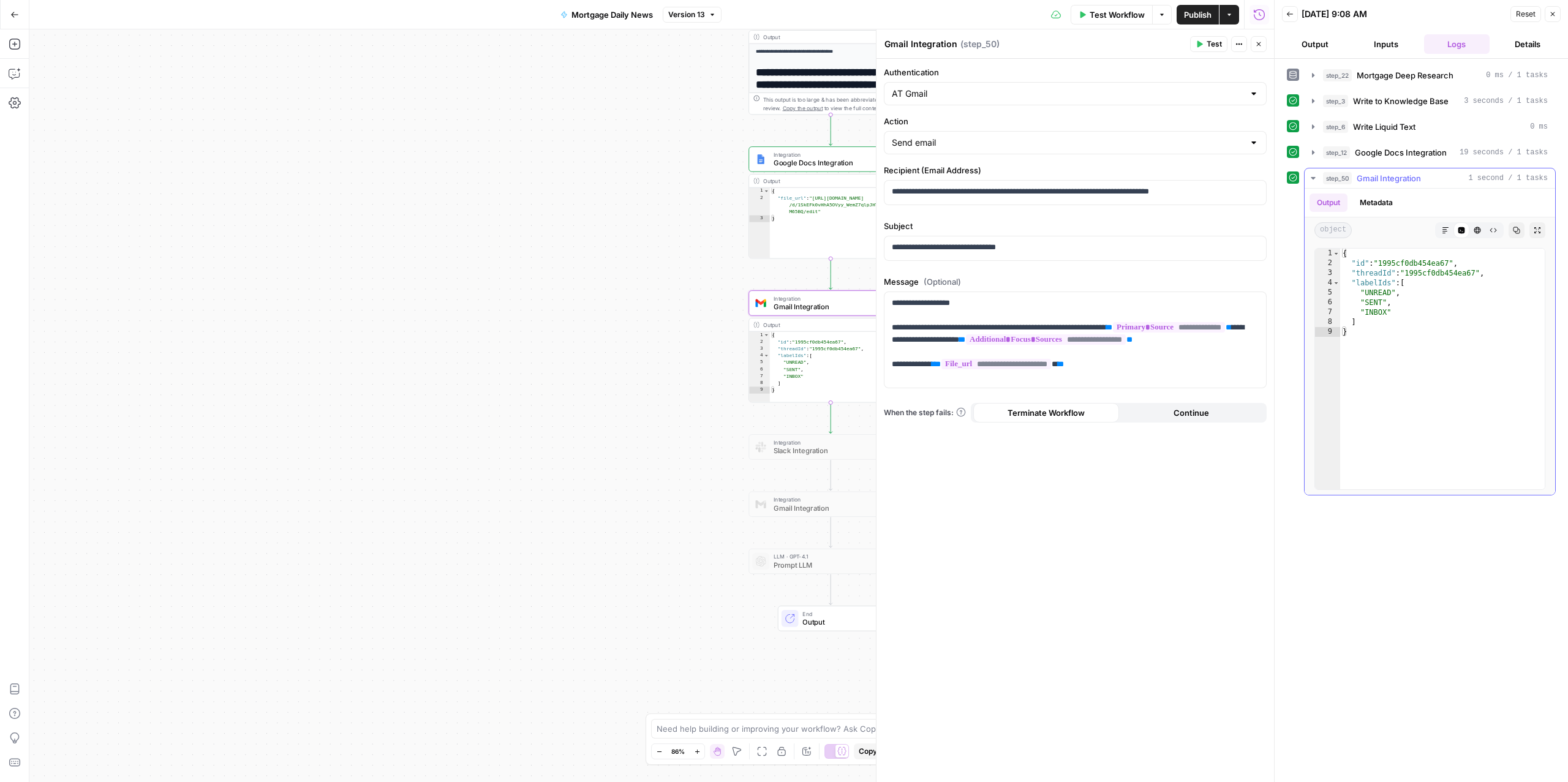
click at [1430, 173] on div "step_50 Gmail Integration 1 second / 1 tasks" at bounding box center [1435, 178] width 225 height 12
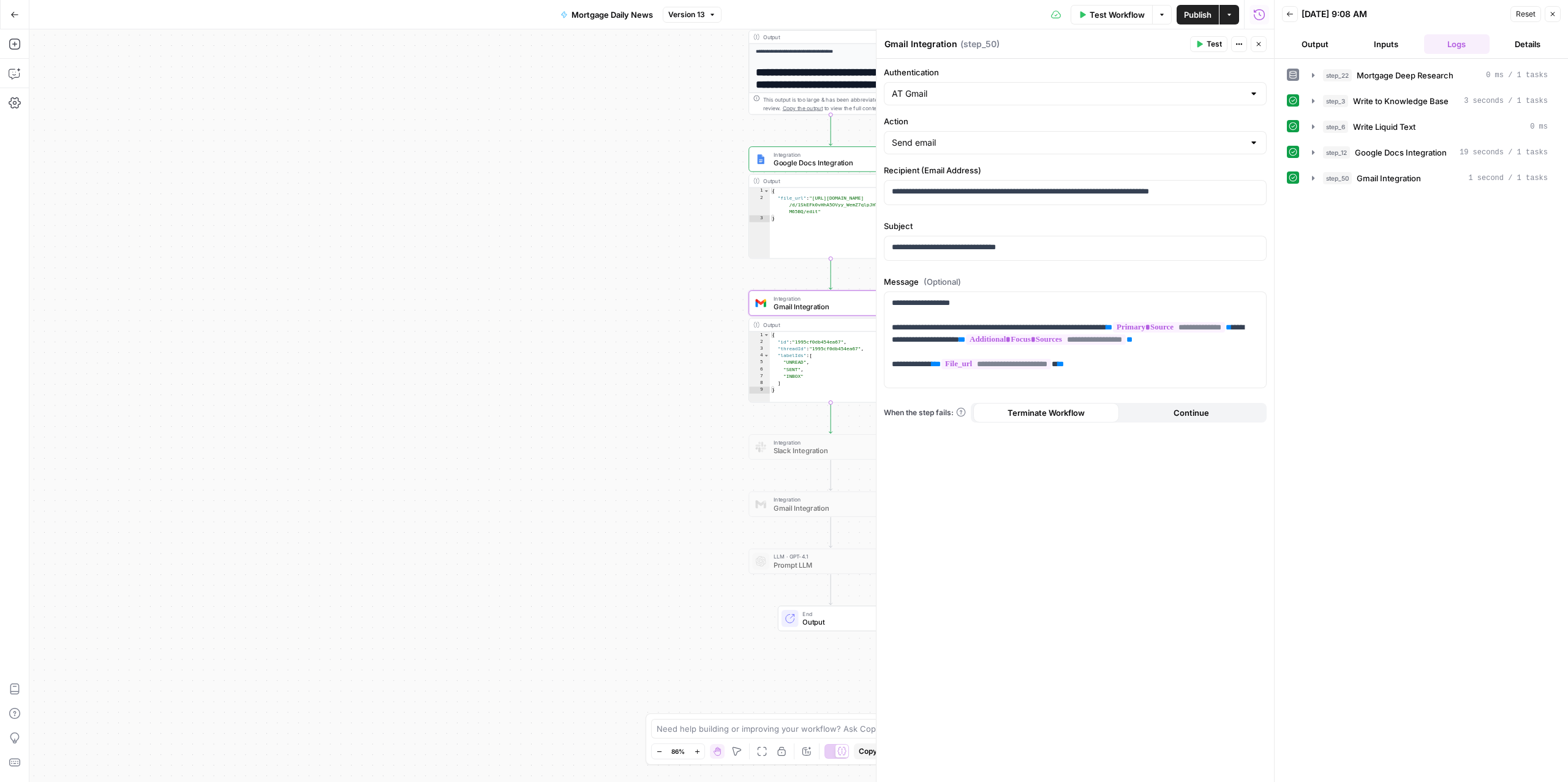
click at [8, 18] on button "Go Back" at bounding box center [15, 15] width 22 height 22
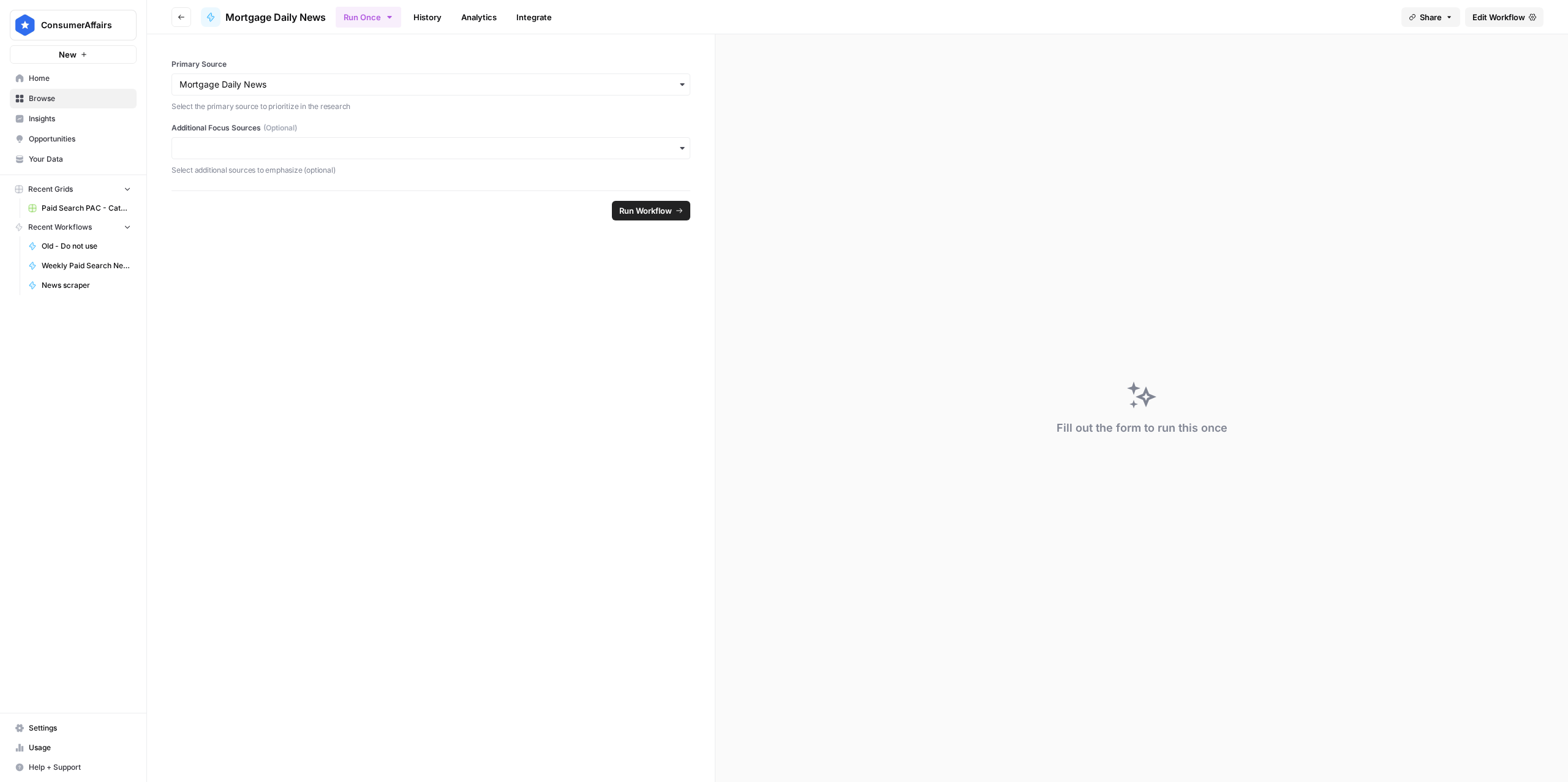
click at [394, 16] on icon "button" at bounding box center [389, 17] width 10 height 10
click at [446, 128] on span "Run this Workflow on a recurring schedule" at bounding box center [448, 127] width 147 height 11
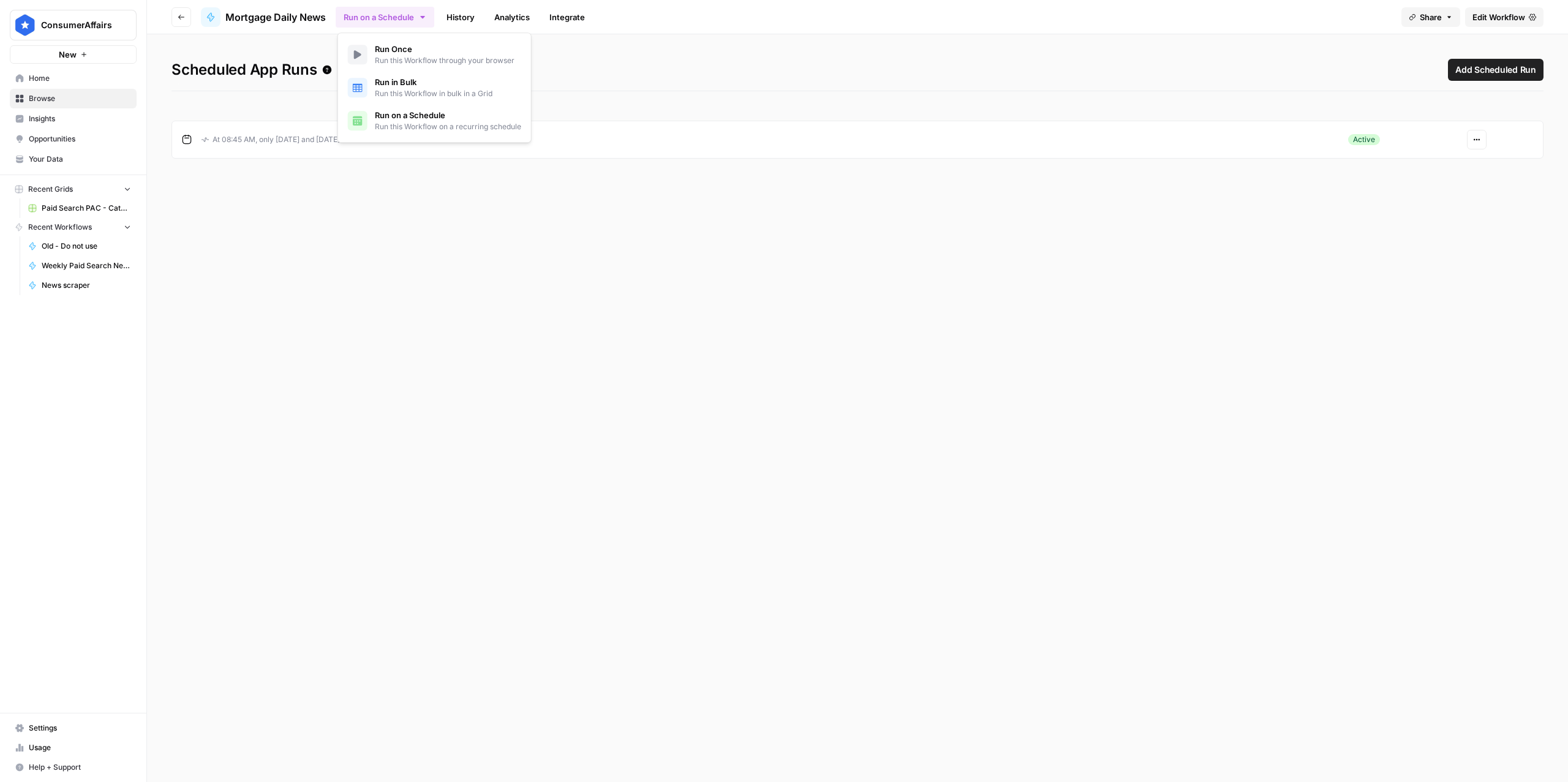
click at [1467, 147] on button "Actions" at bounding box center [1476, 139] width 19 height 19
click at [1491, 193] on button "Edit" at bounding box center [1512, 187] width 81 height 17
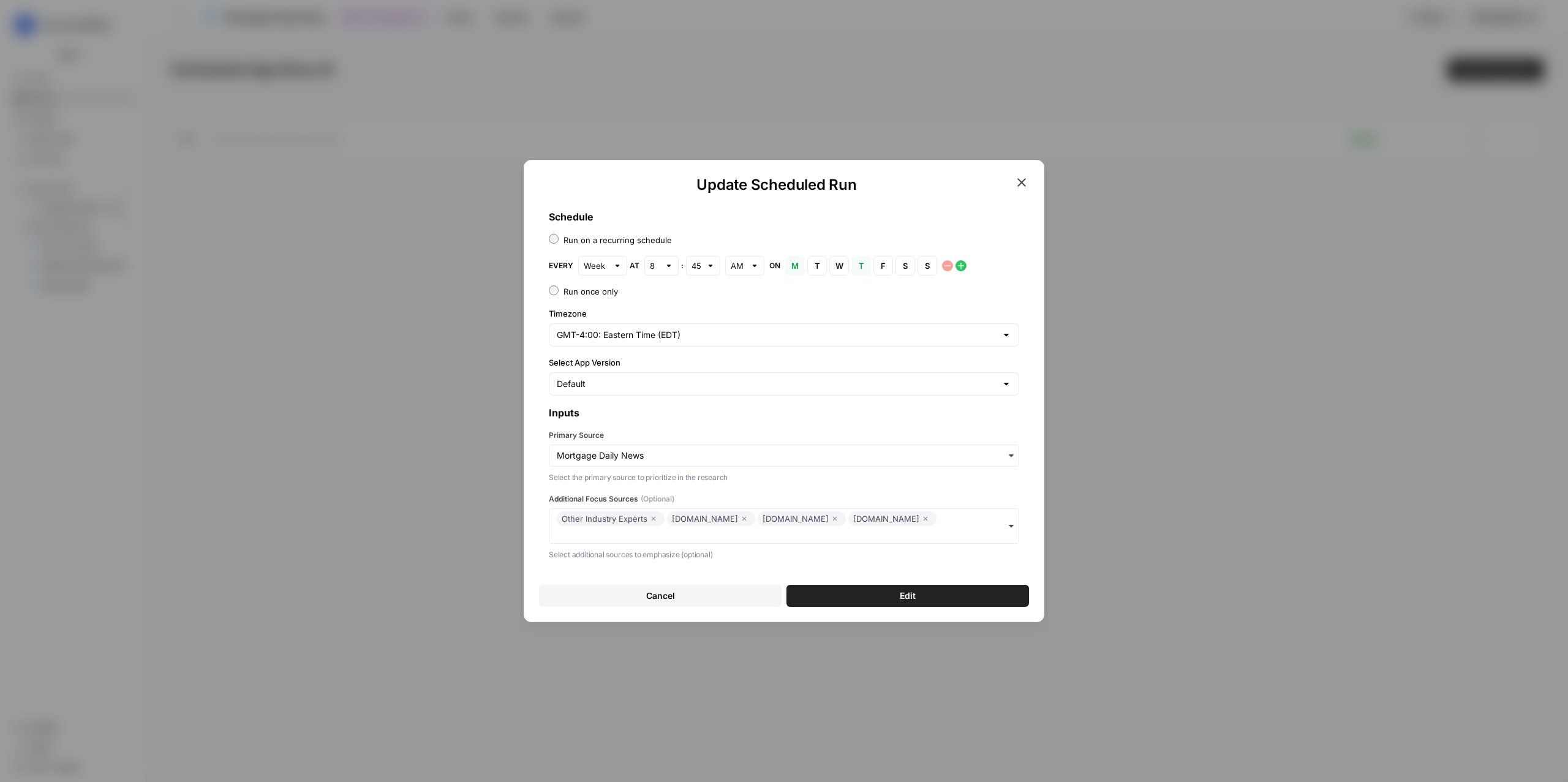
click at [687, 392] on div "Default" at bounding box center [784, 384] width 470 height 23
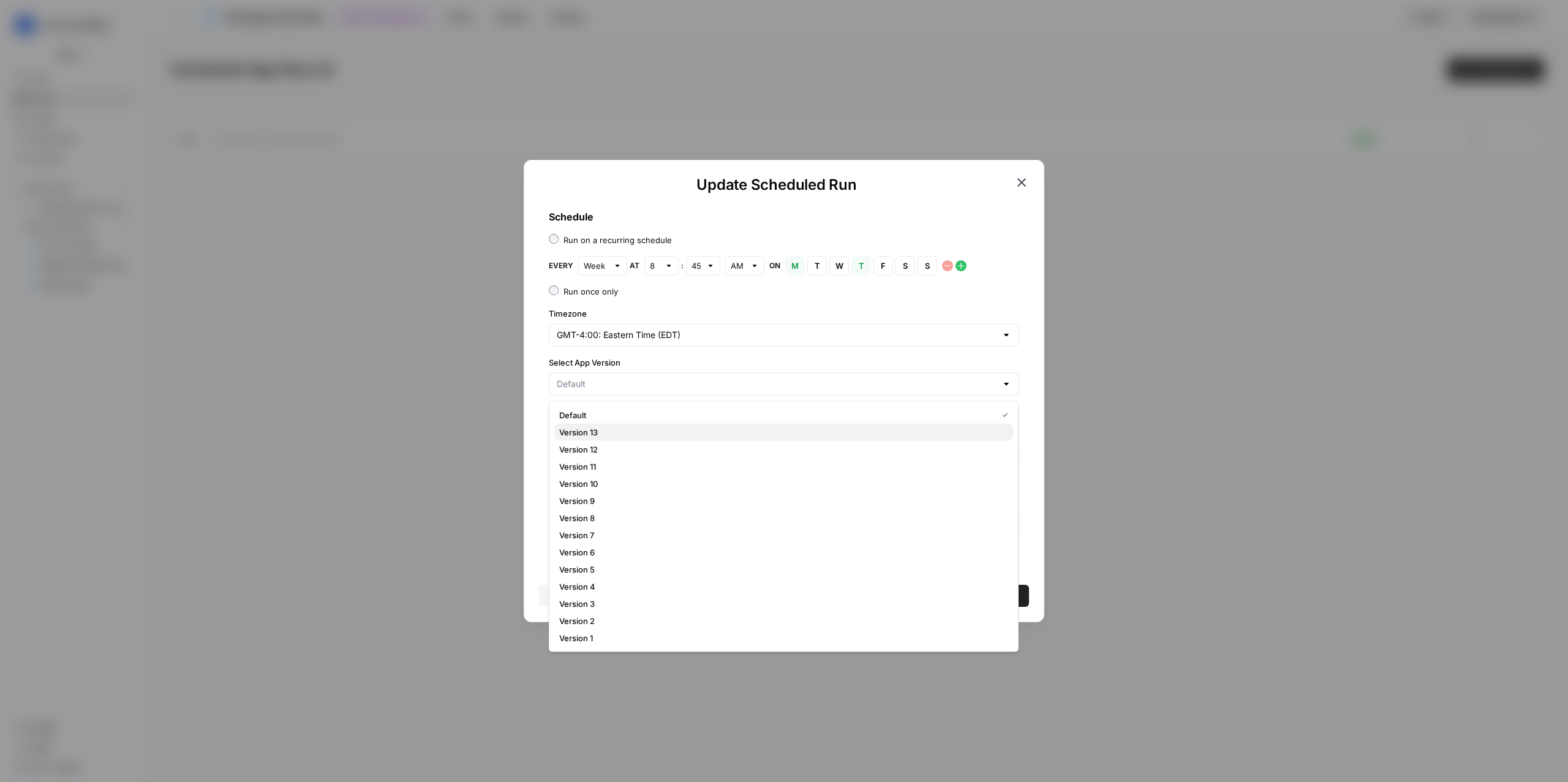
click at [608, 436] on span "Version 13" at bounding box center [781, 432] width 444 height 12
type input "Version 13"
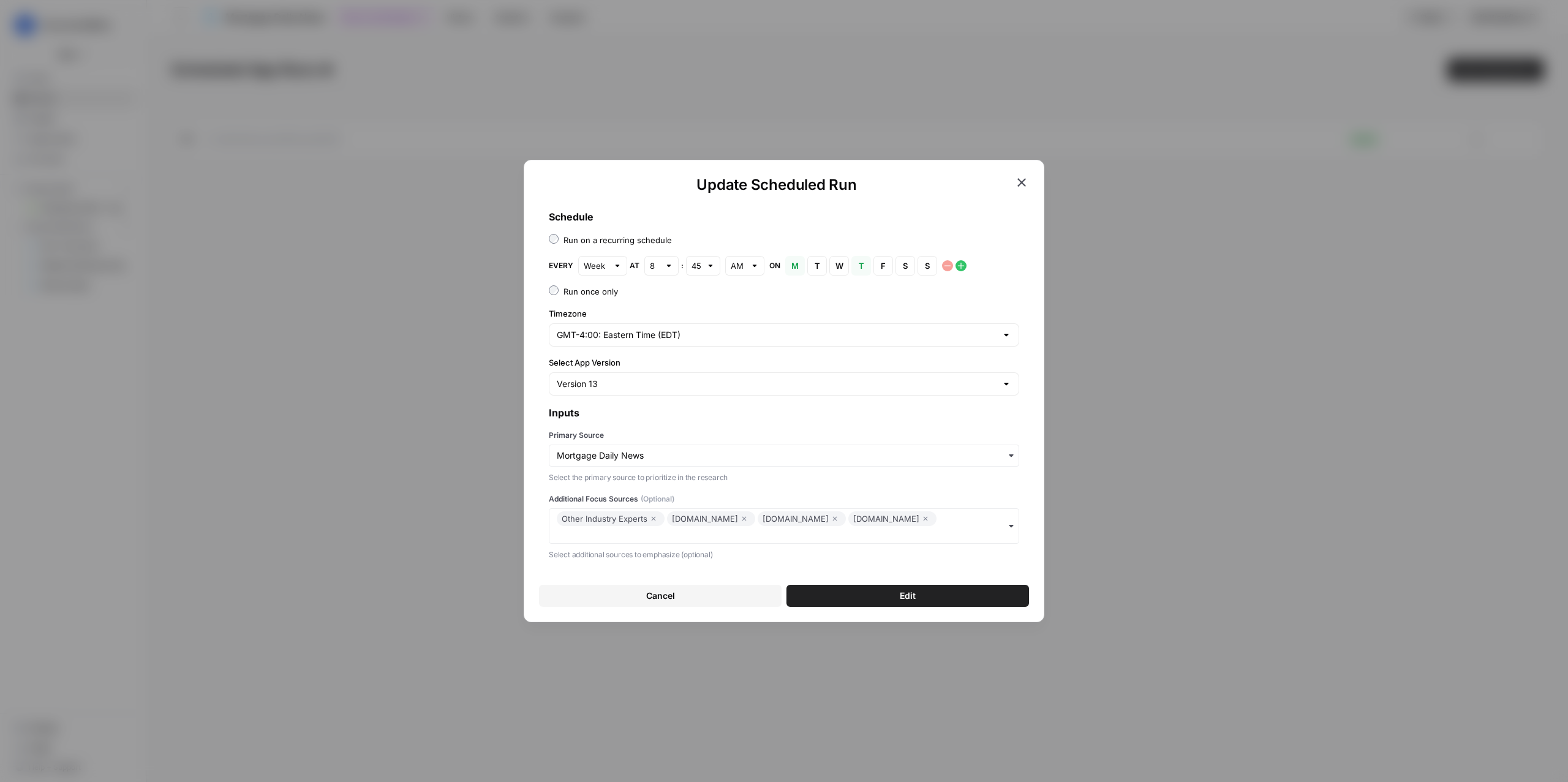
click at [914, 601] on span "Edit" at bounding box center [908, 595] width 16 height 12
